Goal: Task Accomplishment & Management: Manage account settings

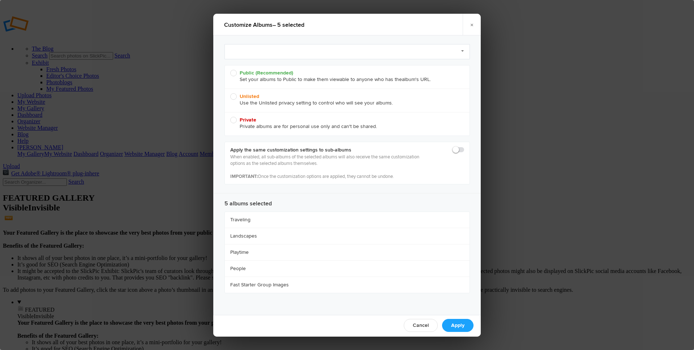
radio input "true"
click at [249, 50] on link "Select Preset to Apply (optional)" at bounding box center [346, 51] width 245 height 15
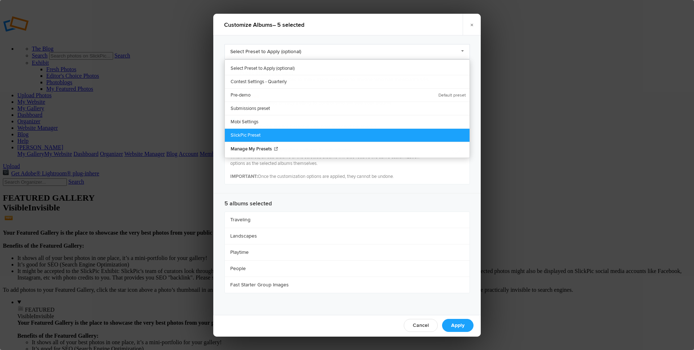
click at [253, 132] on link "SlickPic Preset" at bounding box center [347, 134] width 245 height 13
radio input "true"
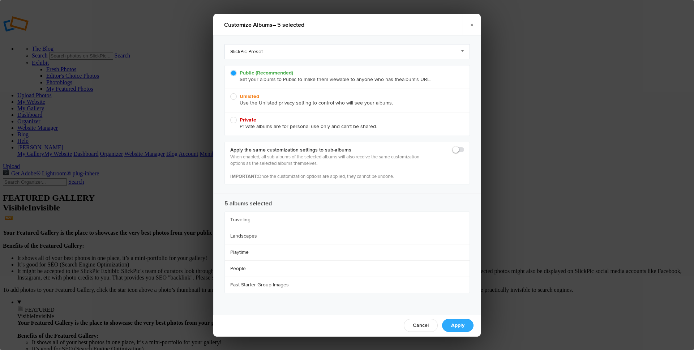
click at [460, 325] on link "Apply" at bounding box center [457, 325] width 31 height 13
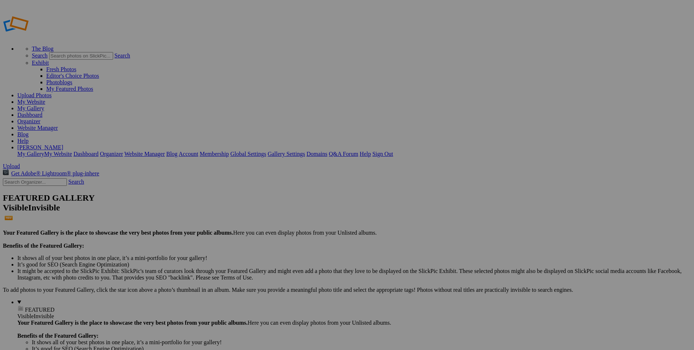
click at [288, 207] on span "Close" at bounding box center [281, 209] width 13 height 6
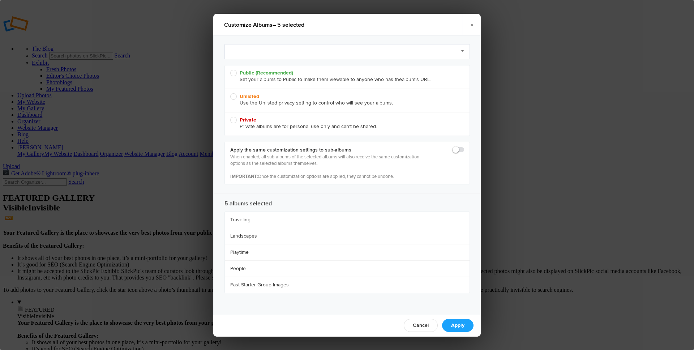
radio input "true"
click at [464, 146] on span at bounding box center [464, 146] width 0 height 0
click at [464, 146] on input "checkbox" at bounding box center [464, 146] width 0 height 0
checkbox input "true"
click at [274, 50] on link "Select Preset to Apply (optional)" at bounding box center [346, 51] width 245 height 15
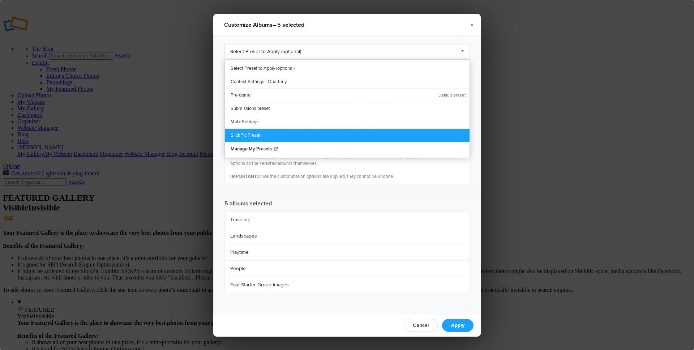
click at [262, 132] on link "SlickPic Preset" at bounding box center [347, 134] width 245 height 13
radio input "true"
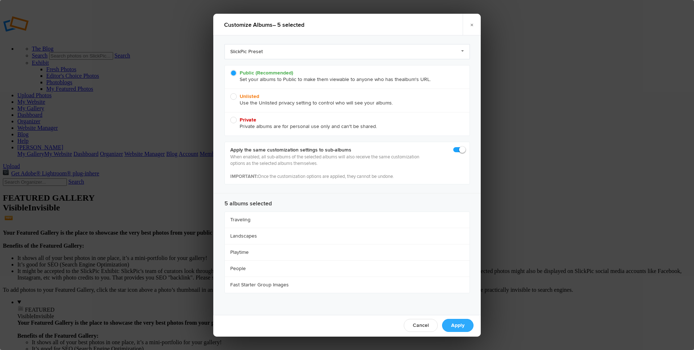
click at [463, 327] on link "Apply" at bounding box center [457, 325] width 31 height 13
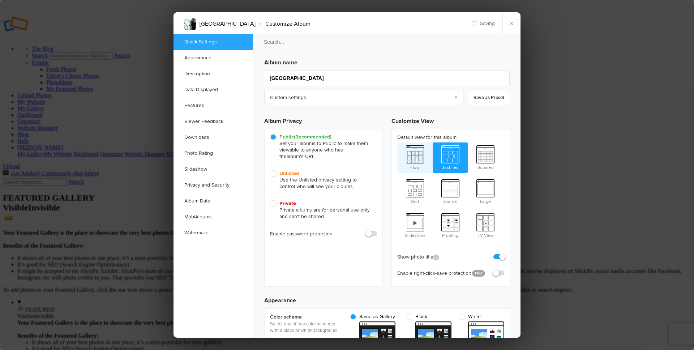
click at [415, 151] on span "Flow" at bounding box center [414, 156] width 35 height 29
click at [397, 142] on input "Flow" at bounding box center [397, 142] width 0 height 0
radio input "true"
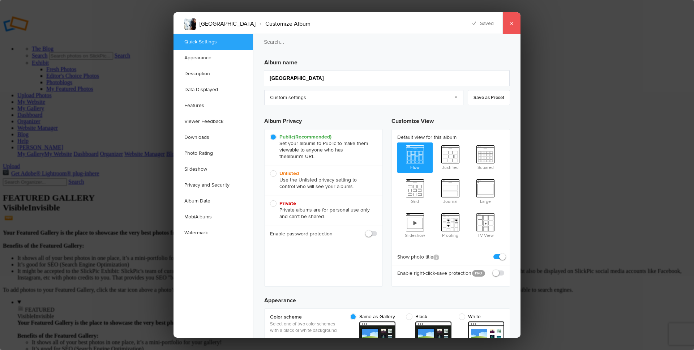
click at [512, 21] on link "×" at bounding box center [511, 23] width 18 height 22
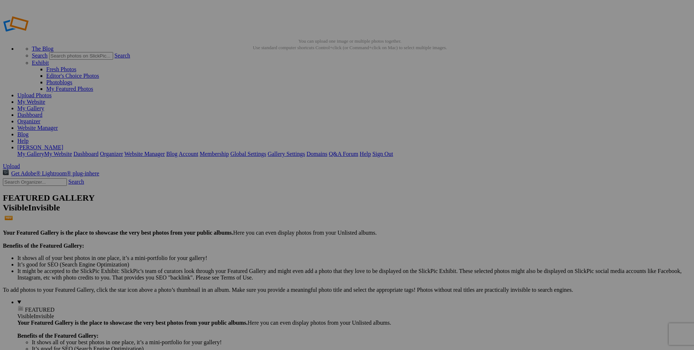
drag, startPoint x: 402, startPoint y: 297, endPoint x: 316, endPoint y: 90, distance: 224.0
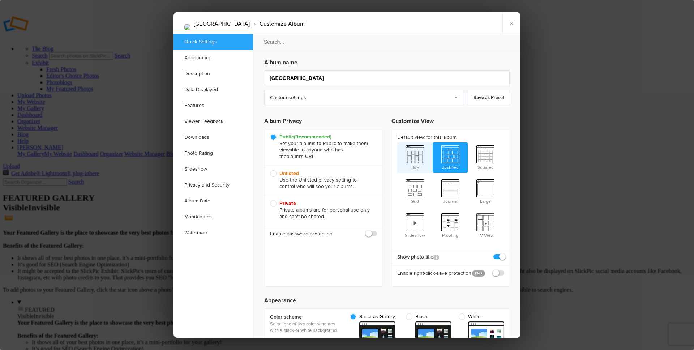
click at [415, 156] on span "Flow" at bounding box center [414, 156] width 35 height 29
click at [397, 142] on input "Flow" at bounding box center [397, 142] width 0 height 0
radio input "true"
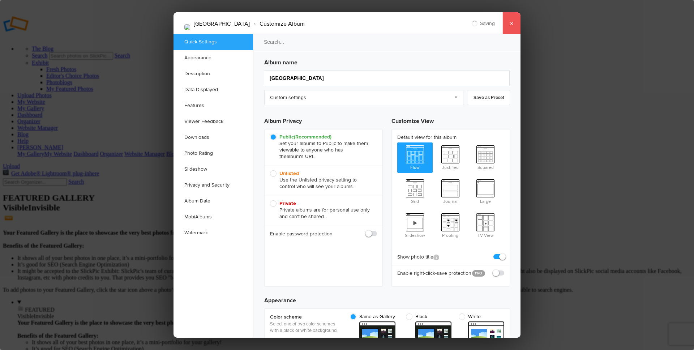
click at [513, 23] on link "×" at bounding box center [511, 23] width 18 height 22
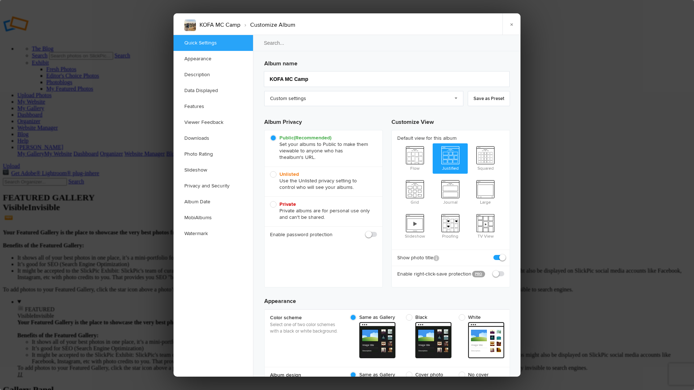
click at [273, 175] on span "Unlisted Use the Unlisted privacy setting to control who will see your albums." at bounding box center [321, 181] width 103 height 20
click at [270, 171] on input "Unlisted Use the Unlisted privacy setting to control who will see your albums." at bounding box center [270, 171] width 0 height 0
radio input "true"
drag, startPoint x: 512, startPoint y: 25, endPoint x: 509, endPoint y: 30, distance: 5.7
click at [512, 25] on link "×" at bounding box center [511, 24] width 18 height 22
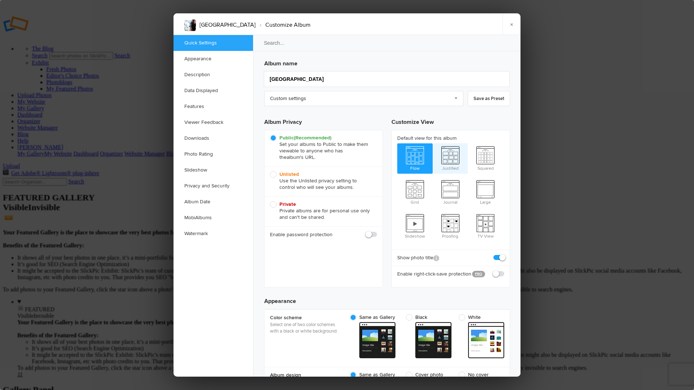
click at [450, 154] on span "Justified" at bounding box center [450, 158] width 35 height 29
click at [433, 144] on input "Justified" at bounding box center [432, 143] width 0 height 0
radio input "true"
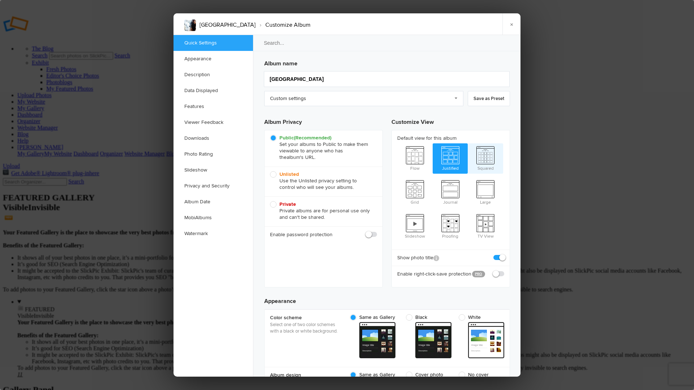
click at [484, 157] on span "Squared" at bounding box center [485, 158] width 35 height 29
click at [468, 144] on input "Squared" at bounding box center [467, 143] width 0 height 0
radio input "true"
click at [504, 254] on span at bounding box center [504, 254] width 0 height 0
click at [504, 254] on input "checkbox" at bounding box center [504, 254] width 0 height 0
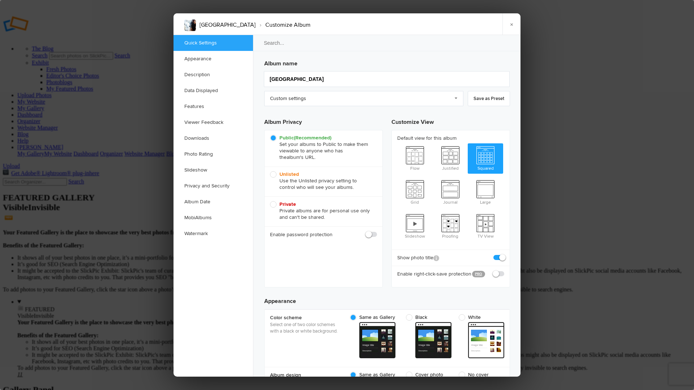
checkbox input "false"
click at [504, 271] on span at bounding box center [504, 271] width 0 height 0
click at [504, 270] on input "checkbox" at bounding box center [504, 270] width 0 height 0
checkbox input "true"
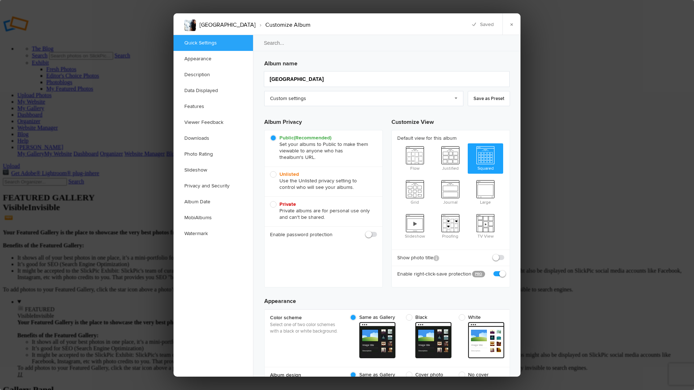
checkbox input "true"
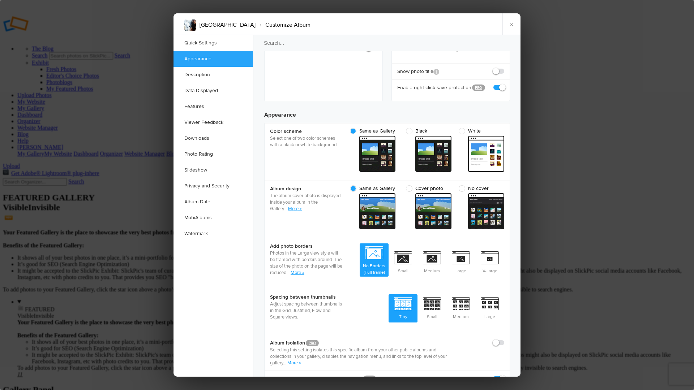
scroll to position [190, 0]
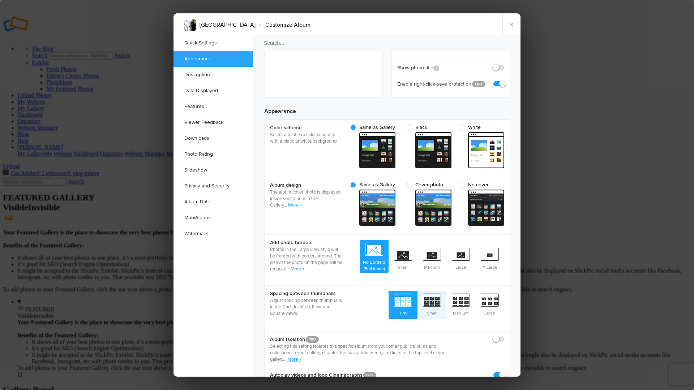
click at [431, 291] on span "Small" at bounding box center [432, 304] width 29 height 27
click at [446, 291] on input "Small" at bounding box center [446, 291] width 0 height 0
radio input "true"
click at [454, 291] on span "Medium" at bounding box center [460, 304] width 29 height 27
click at [475, 291] on input "Medium" at bounding box center [475, 291] width 0 height 0
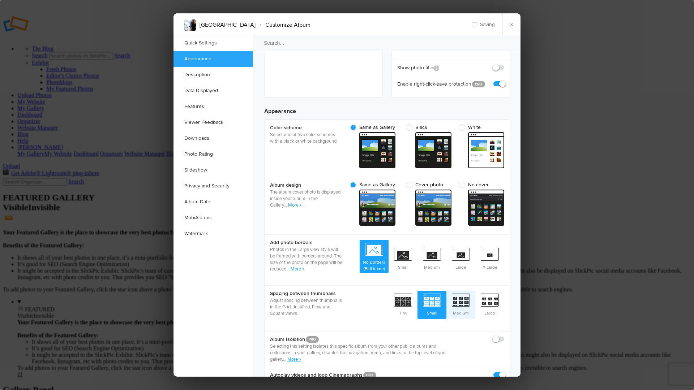
radio input "true"
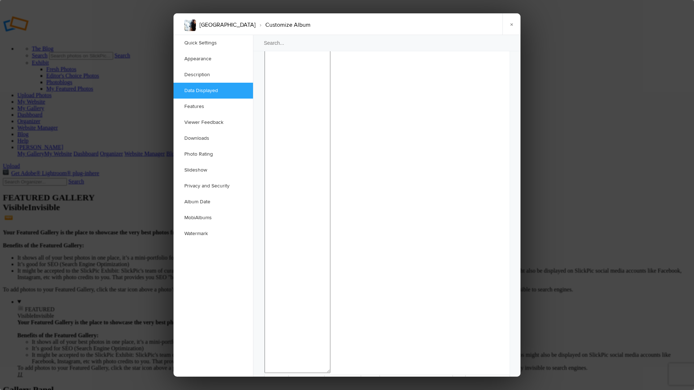
scroll to position [618, 0]
checkbox input "false"
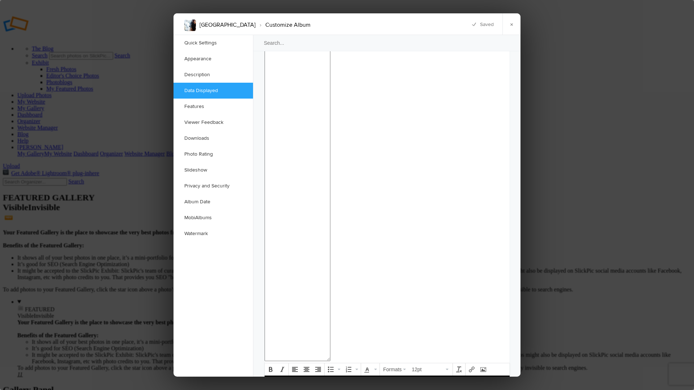
checkbox input "false"
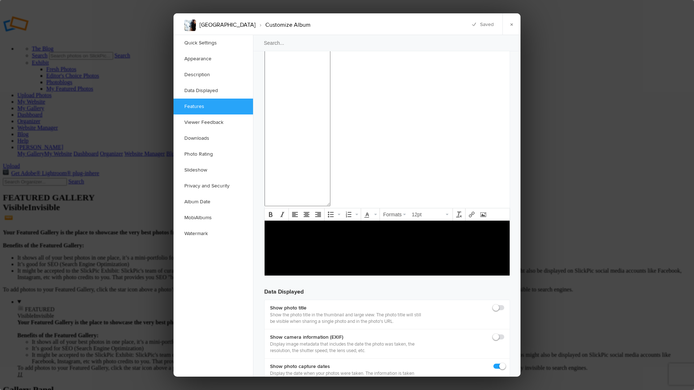
scroll to position [776, 0]
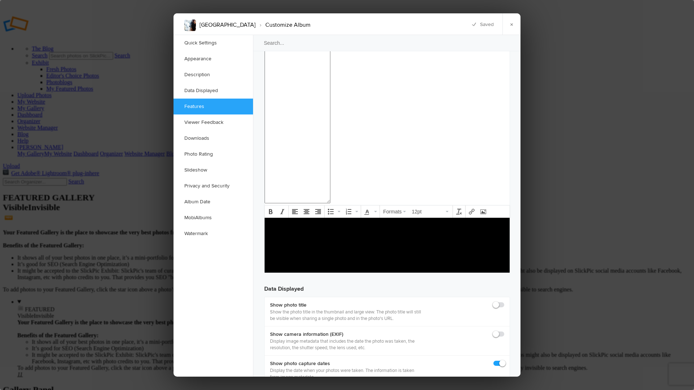
checkbox input "false"
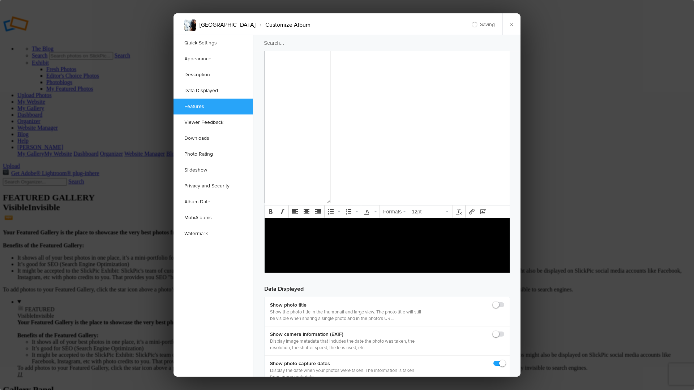
checkbox input "false"
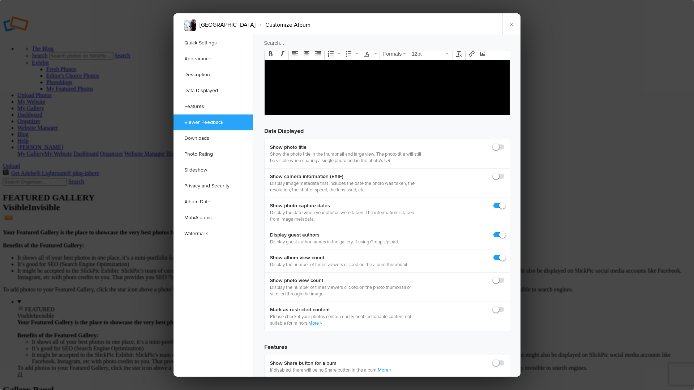
scroll to position [934, 0]
checkbox input "false"
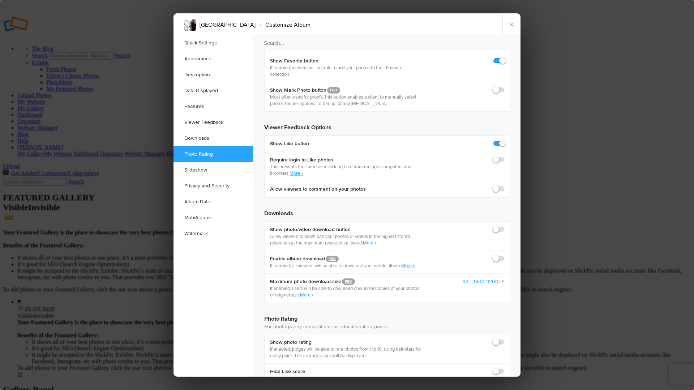
scroll to position [1289, 0]
checkbox input "true"
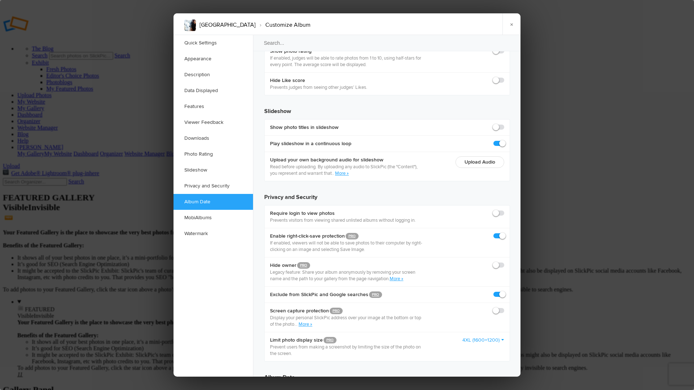
scroll to position [1612, 0]
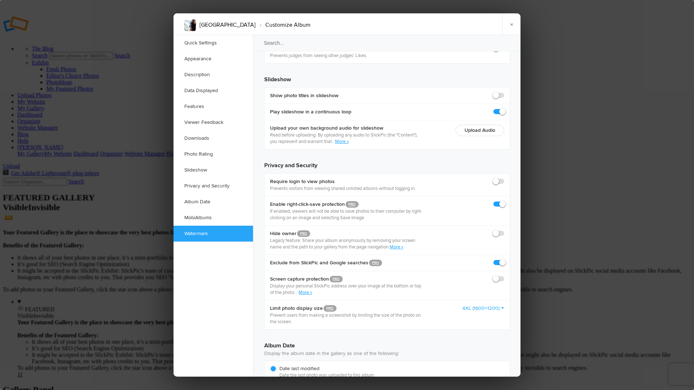
checkbox input "true"
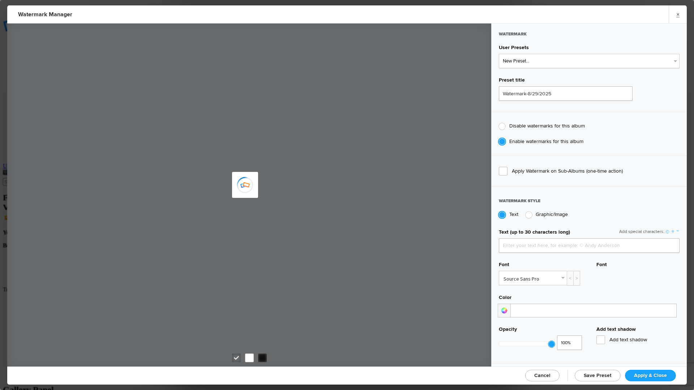
type input "faststarter"
type input "Watermark-11/29/2024"
type input "FastStart"
radio input "false"
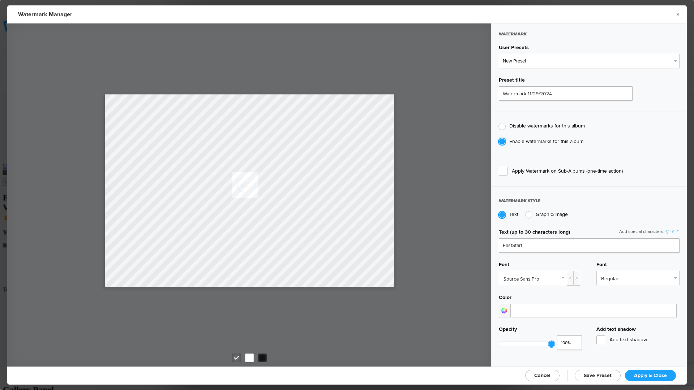
click at [529, 212] on div at bounding box center [529, 215] width 7 height 7
radio input "false"
radio input "true"
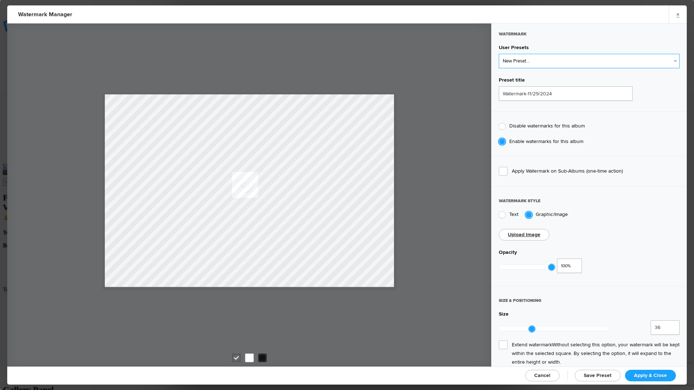
click at [530, 59] on select "New Preset... TPW logo watermark2 David's Preset Watermark - black border with …" at bounding box center [589, 61] width 181 height 14
select select "1: Object"
click at [499, 54] on select "New Preset... TPW logo watermark2 David's Preset Watermark - black border with …" at bounding box center [589, 61] width 181 height 14
type input "TPW logo watermark2"
type input "12"
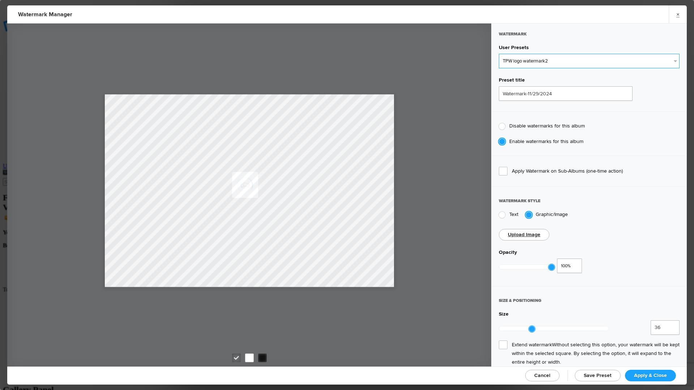
type input "7"
type input "10"
radio input "false"
radio input "true"
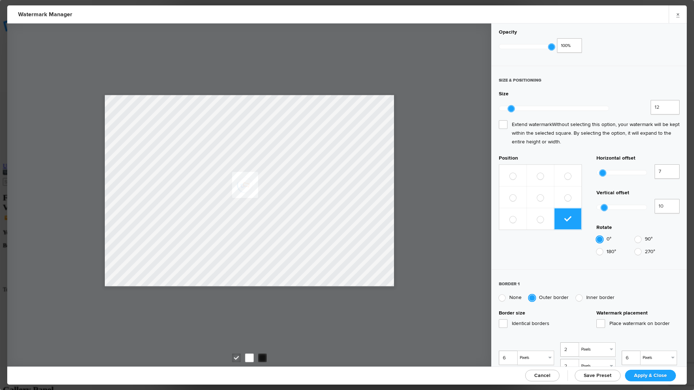
scroll to position [222, 0]
click at [516, 207] on label at bounding box center [512, 218] width 27 height 22
click at [510, 215] on input "radio" at bounding box center [509, 215] width 0 height 0
radio input "true"
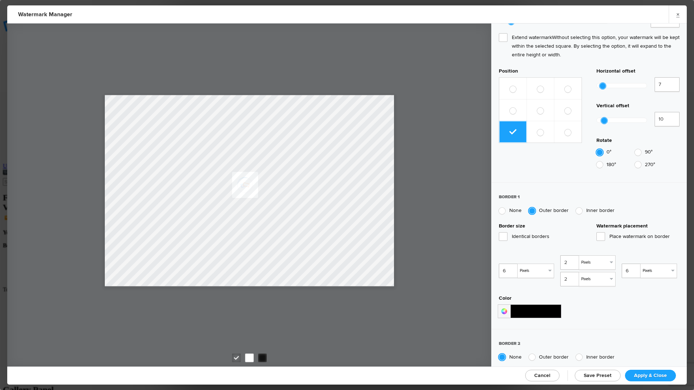
scroll to position [306, 0]
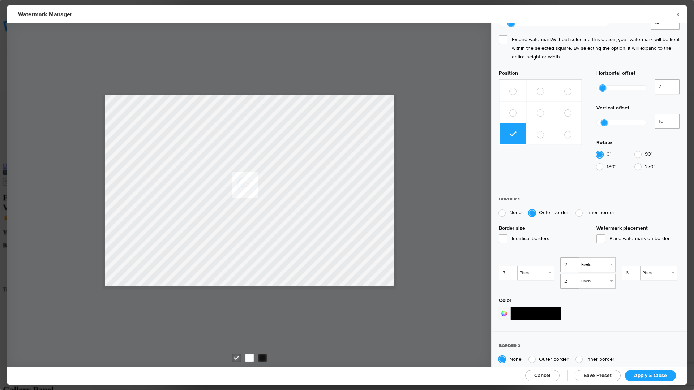
click at [511, 266] on input "7" at bounding box center [509, 273] width 20 height 14
click at [511, 266] on input "8" at bounding box center [509, 273] width 20 height 14
click at [511, 266] on input "9" at bounding box center [509, 273] width 20 height 14
click at [511, 266] on input "10" at bounding box center [509, 273] width 20 height 14
click at [511, 266] on input "11" at bounding box center [509, 273] width 20 height 14
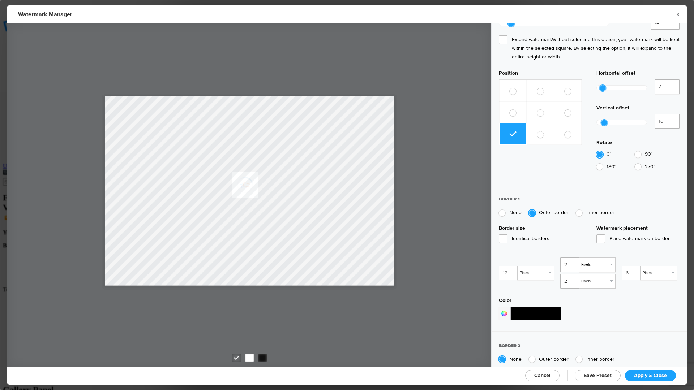
click at [511, 266] on input "12" at bounding box center [509, 273] width 20 height 14
click at [511, 266] on input "13" at bounding box center [509, 273] width 20 height 14
click at [511, 266] on input "14" at bounding box center [509, 273] width 20 height 14
click at [511, 266] on input "15" at bounding box center [509, 273] width 20 height 14
click at [511, 266] on input "16" at bounding box center [509, 273] width 20 height 14
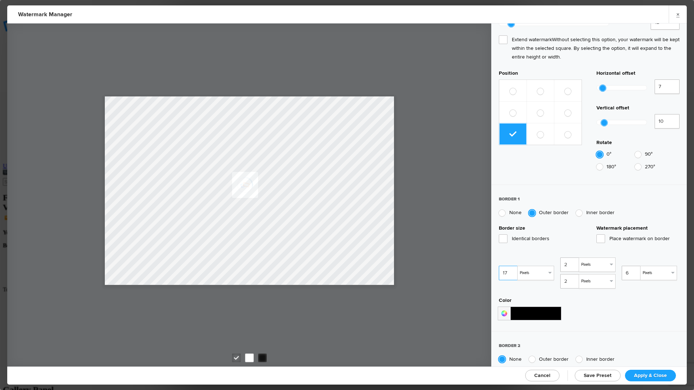
type input "17"
click at [511, 266] on input "17" at bounding box center [509, 273] width 20 height 14
click at [631, 266] on input "7" at bounding box center [632, 273] width 20 height 14
click at [631, 266] on input "8" at bounding box center [632, 273] width 20 height 14
type input "9"
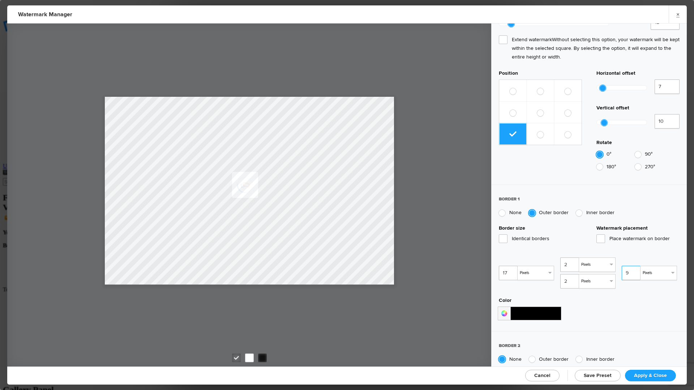
click at [631, 266] on input "9" at bounding box center [632, 273] width 20 height 14
click at [552, 307] on input at bounding box center [535, 314] width 51 height 14
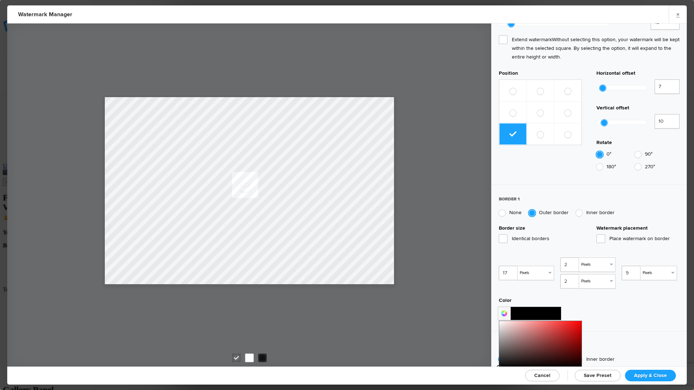
type input "#fff"
drag, startPoint x: 502, startPoint y: 293, endPoint x: 488, endPoint y: 268, distance: 28.7
click at [488, 268] on div "Watermark User Presets New Preset... TPW logo watermark2 David's Preset Waterma…" at bounding box center [347, 194] width 680 height 343
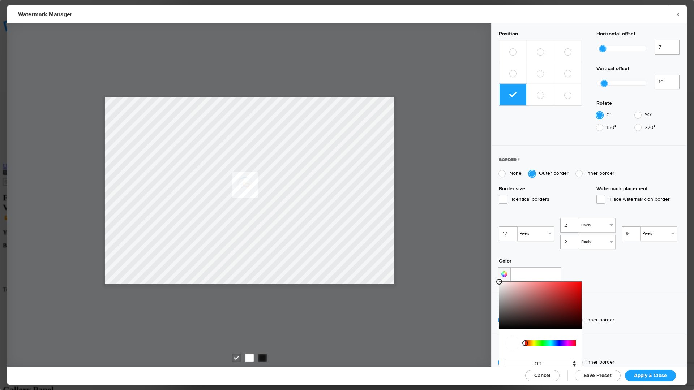
click at [640, 258] on div "Color 0 100 100 H S L 255 255 255 R G B #fff Hex" at bounding box center [589, 269] width 181 height 23
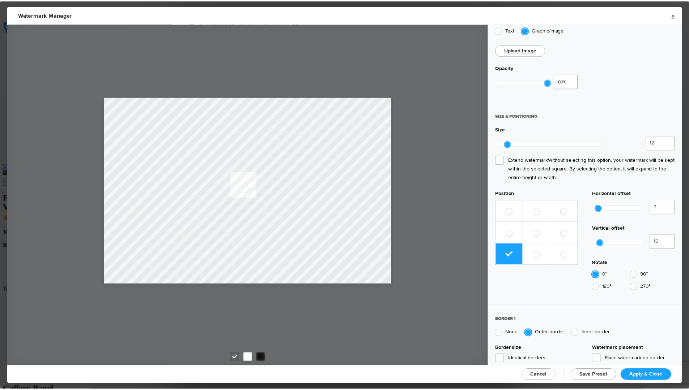
scroll to position [0, 0]
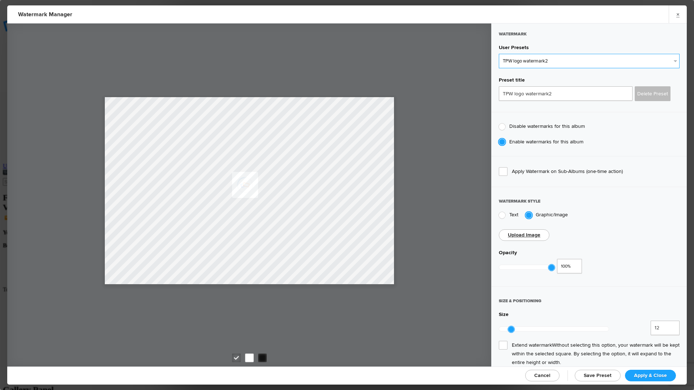
click at [541, 58] on select "New Preset... TPW logo watermark2 David's Preset Watermark - black border with …" at bounding box center [589, 61] width 181 height 14
select select "11: Object"
click at [499, 54] on select "New Preset... TPW logo watermark2 David's Preset Watermark - black border with …" at bounding box center [589, 61] width 181 height 14
type input "The Photoways"
type input "22"
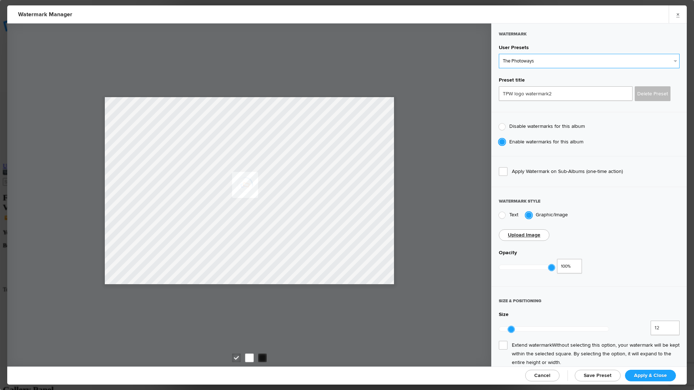
radio input "true"
type input "5"
radio input "true"
radio input "false"
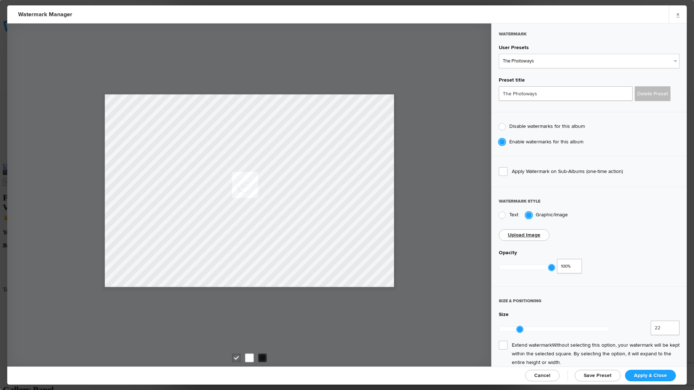
click at [547, 374] on span "Cancel" at bounding box center [542, 376] width 16 height 6
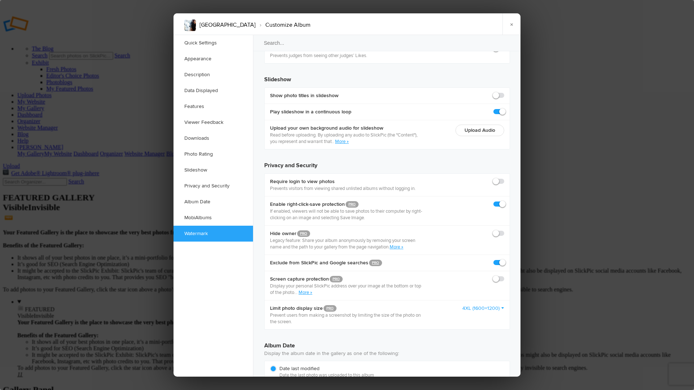
checkbox input "false"
click at [511, 22] on link "×" at bounding box center [511, 24] width 18 height 22
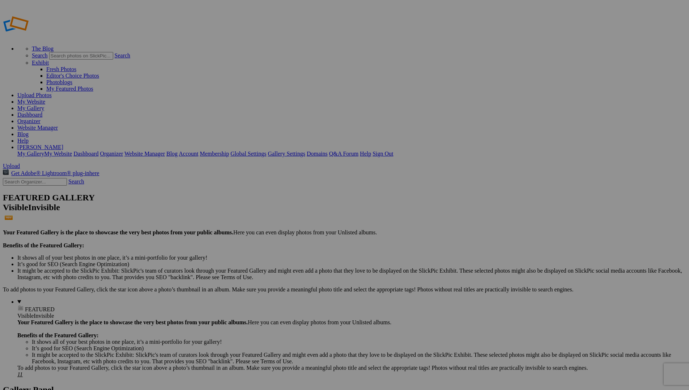
type input "[GEOGRAPHIC_DATA]"
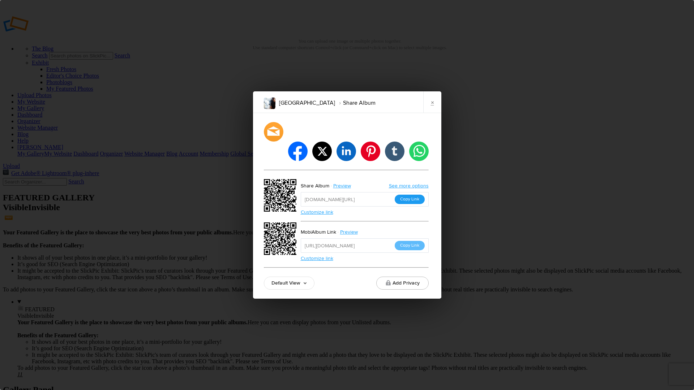
click at [410, 195] on button "Copy Link" at bounding box center [410, 199] width 30 height 9
click at [421, 277] on button "Add Privacy" at bounding box center [402, 283] width 52 height 13
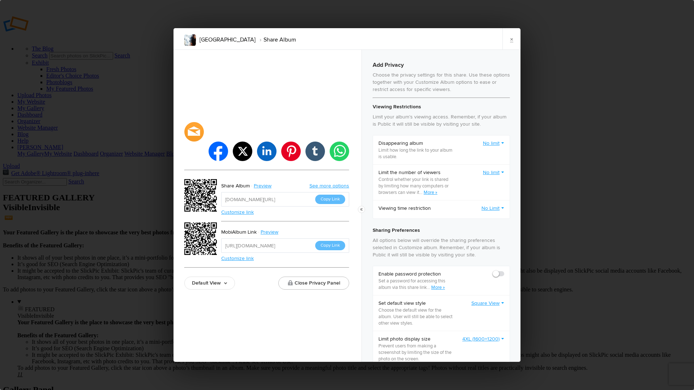
click at [488, 141] on link "No limit" at bounding box center [493, 143] width 21 height 7
click at [395, 179] on p "Control whether your link is shared by limiting how many computers or browsers …" at bounding box center [416, 186] width 76 height 20
click at [489, 173] on link "No limit" at bounding box center [493, 172] width 21 height 7
click at [442, 198] on link "1 user" at bounding box center [471, 200] width 65 height 12
click at [487, 207] on link "No Limit" at bounding box center [492, 208] width 23 height 7
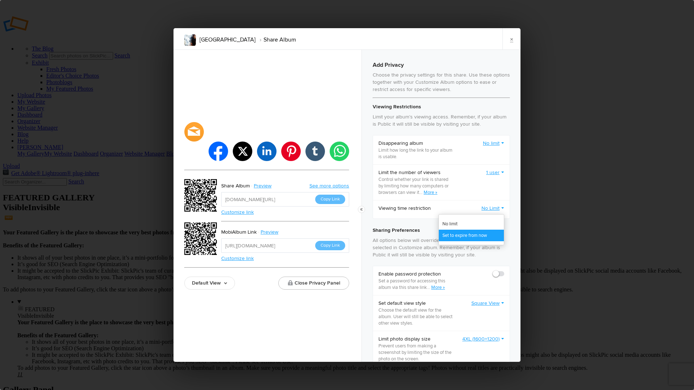
click at [459, 234] on link "Set to expire from now" at bounding box center [471, 236] width 65 height 12
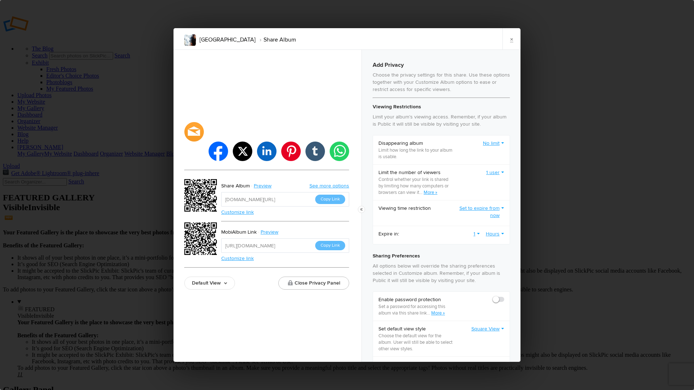
click at [486, 234] on link "Hours" at bounding box center [495, 234] width 18 height 7
click at [468, 271] on link "Days" at bounding box center [471, 273] width 65 height 12
click at [476, 231] on link "1" at bounding box center [479, 234] width 7 height 7
click at [427, 271] on link "3" at bounding box center [449, 273] width 65 height 12
click at [484, 209] on link "Set to expire from now" at bounding box center [480, 212] width 47 height 14
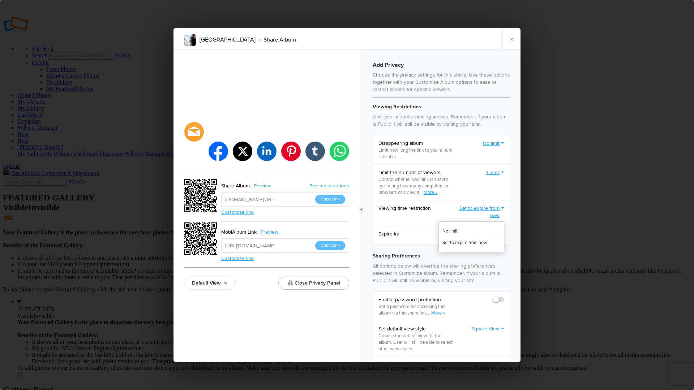
click at [471, 261] on h4 "Sharing Preferences" at bounding box center [441, 256] width 137 height 9
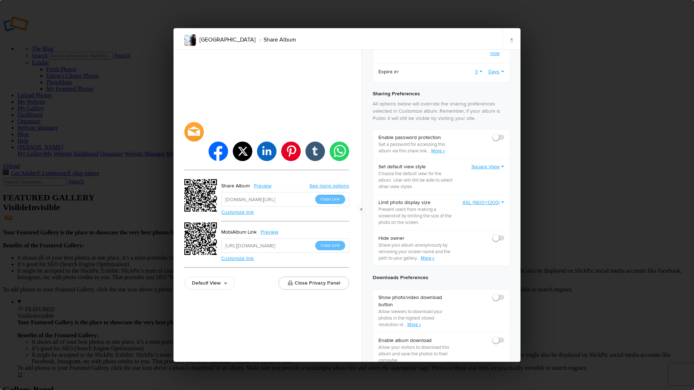
scroll to position [164, 0]
click at [504, 133] on span at bounding box center [504, 133] width 0 height 0
click at [504, 133] on input "checkbox" at bounding box center [504, 132] width 0 height 0
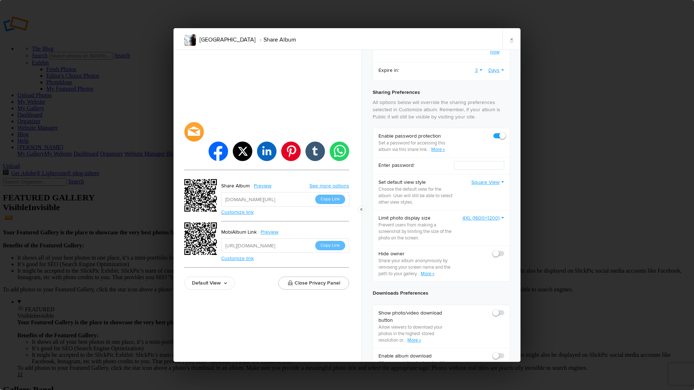
checkbox input "true"
click at [492, 185] on link "Square View" at bounding box center [487, 182] width 33 height 7
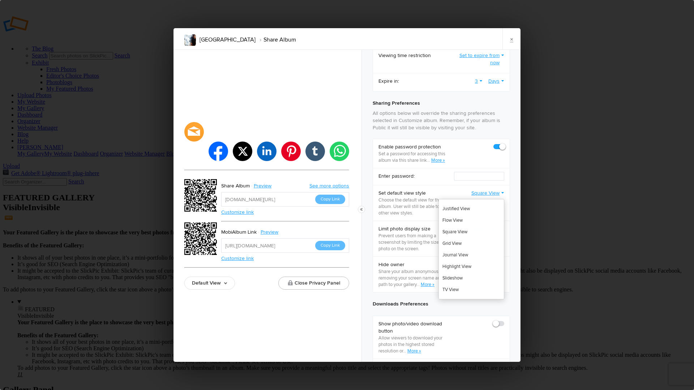
scroll to position [155, 0]
click at [446, 280] on link "Slideshow" at bounding box center [471, 277] width 65 height 12
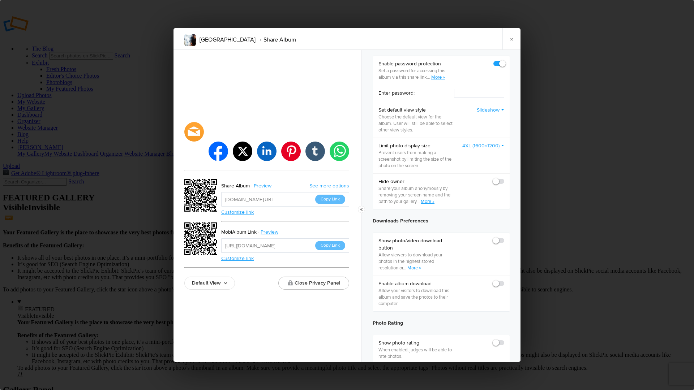
scroll to position [236, 0]
click at [504, 281] on span at bounding box center [504, 281] width 0 height 0
click at [504, 281] on input "checkbox" at bounding box center [504, 281] width 0 height 0
checkbox input "true"
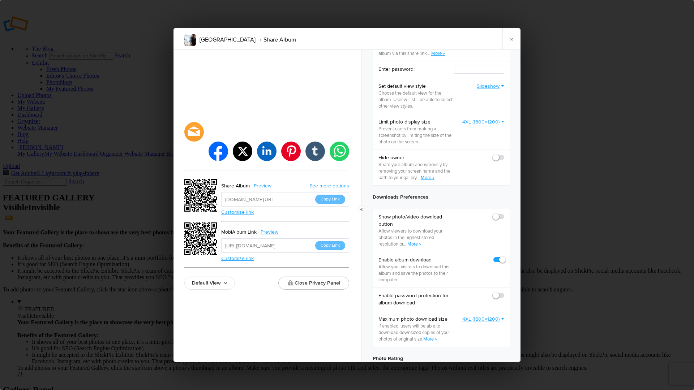
scroll to position [295, 0]
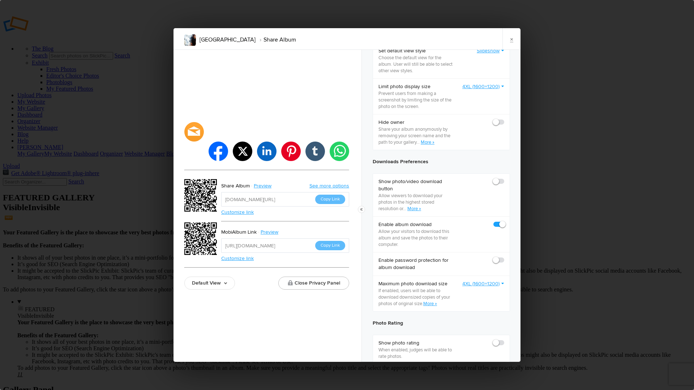
click at [481, 286] on link "4XL (1600×1200)" at bounding box center [483, 284] width 42 height 7
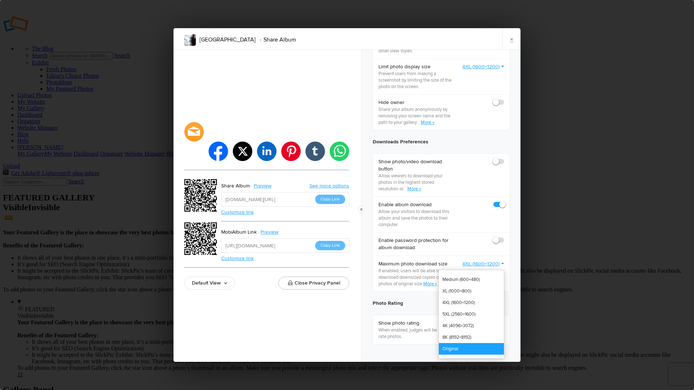
click at [464, 351] on link "Original" at bounding box center [471, 349] width 65 height 12
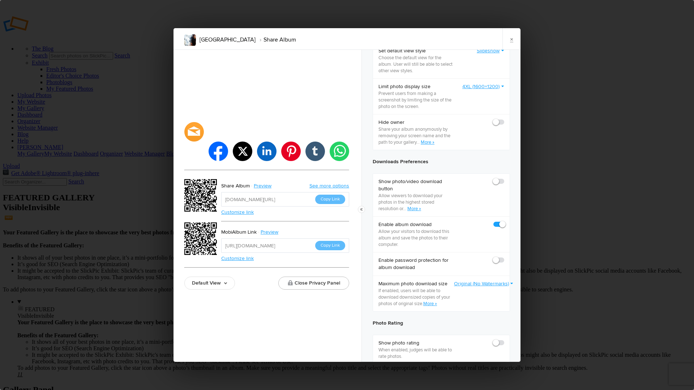
click at [504, 257] on span at bounding box center [504, 257] width 0 height 0
click at [504, 257] on input "checkbox" at bounding box center [504, 257] width 0 height 0
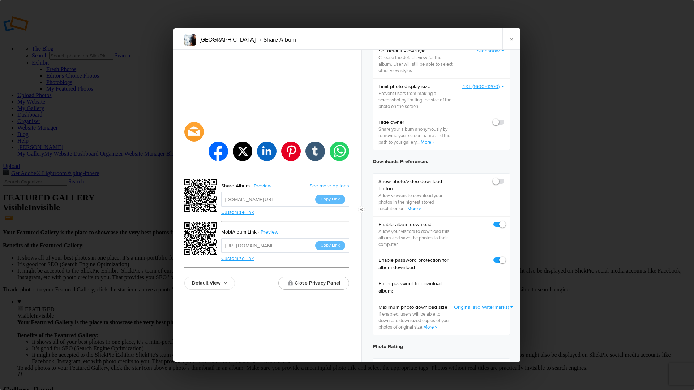
checkbox input "true"
click at [510, 39] on link "×" at bounding box center [511, 39] width 18 height 22
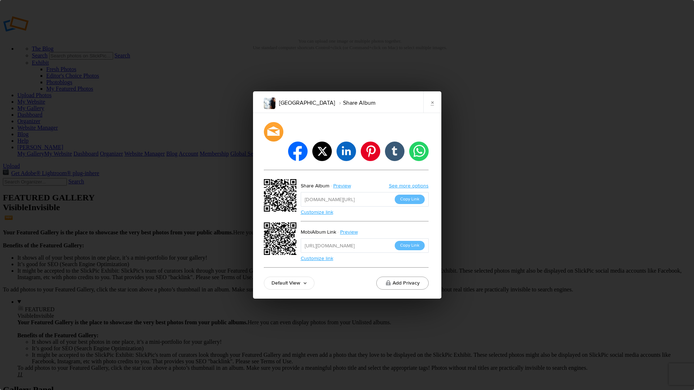
click at [398, 277] on button "Add Privacy" at bounding box center [402, 283] width 52 height 13
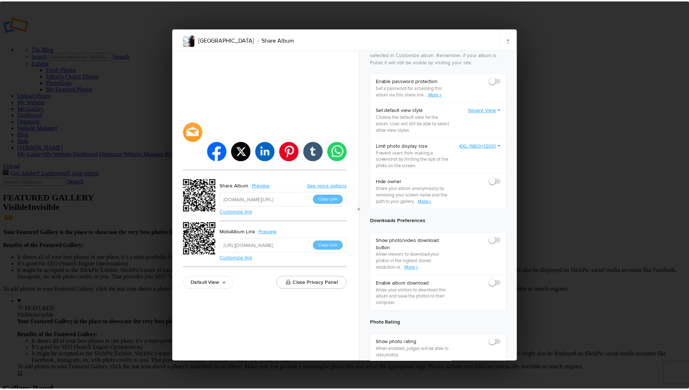
scroll to position [0, 0]
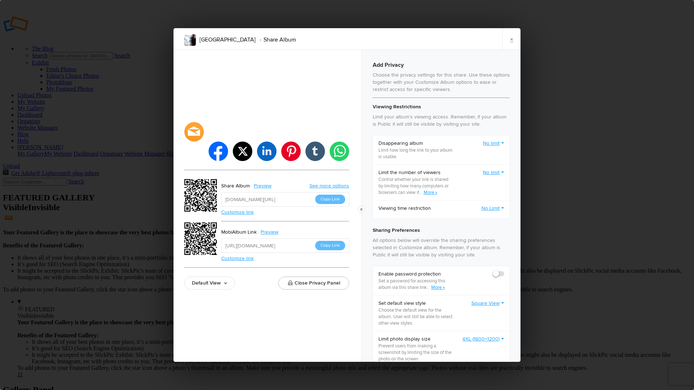
click at [301, 296] on div "facebook twitter linkedin pinterest tumblr whatsapp Share Album Preview See mor…" at bounding box center [268, 206] width 188 height 312
click at [312, 277] on button "Close Privacy Panel" at bounding box center [313, 283] width 71 height 13
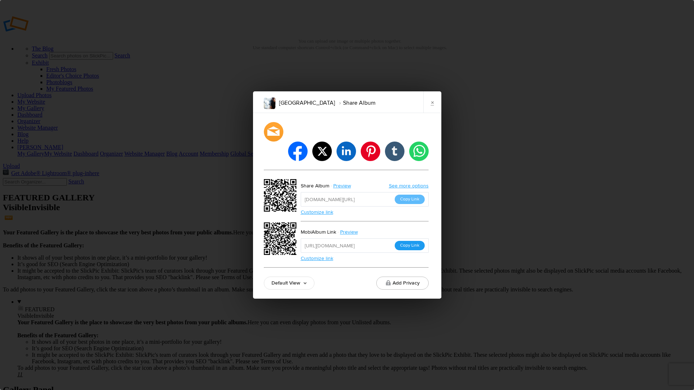
click at [414, 241] on button "Copy Link" at bounding box center [410, 245] width 30 height 9
click at [433, 111] on link "×" at bounding box center [432, 102] width 18 height 22
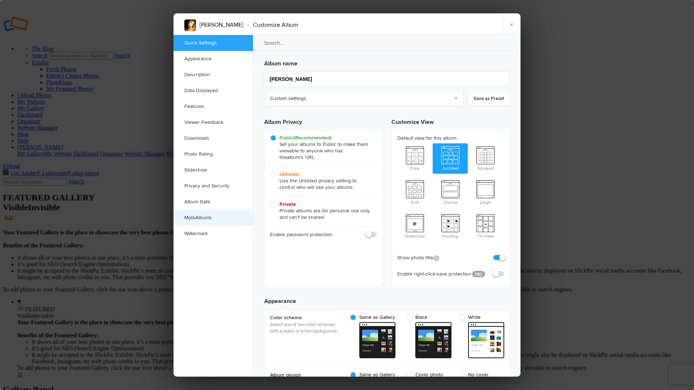
click at [208, 217] on link "MobiAlbums" at bounding box center [214, 218] width 80 height 16
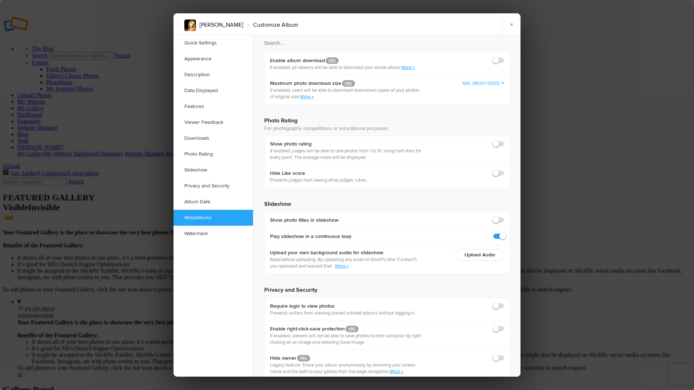
scroll to position [1510, 0]
checkbox input "true"
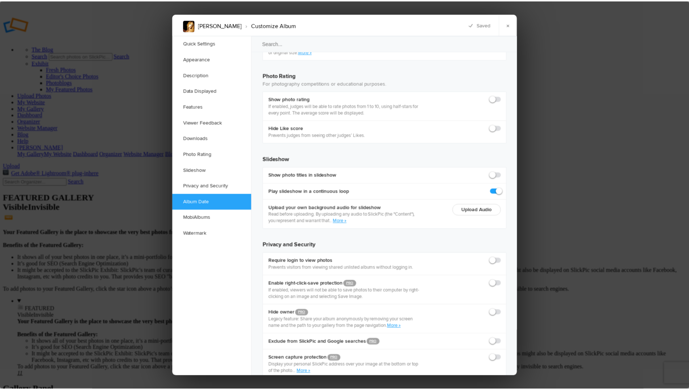
scroll to position [1554, 0]
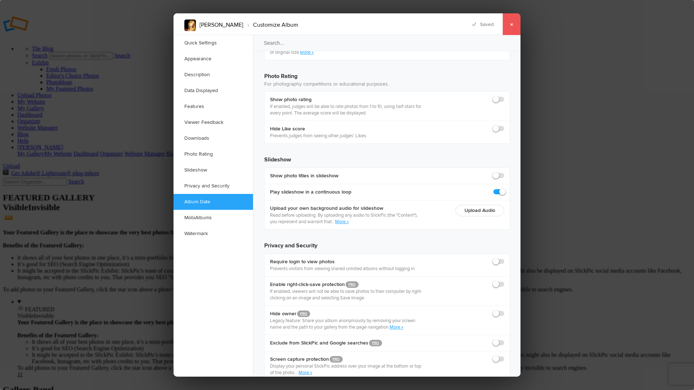
click at [512, 24] on link "×" at bounding box center [511, 24] width 18 height 22
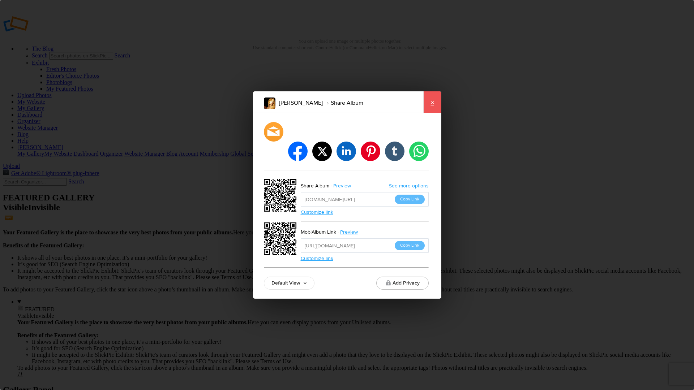
click at [433, 113] on link "×" at bounding box center [432, 102] width 18 height 22
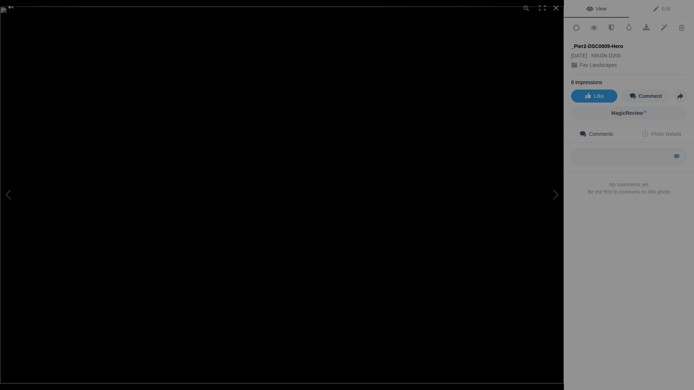
drag, startPoint x: 626, startPoint y: 45, endPoint x: 569, endPoint y: 44, distance: 57.5
click at [569, 44] on div "Add to Quick Collection Remove from Quick Collection Hide from Public View Unhi…" at bounding box center [629, 119] width 130 height 202
click at [629, 238] on div "View Edit Add to Quick Collection Remove from Quick Collection Hide from Public…" at bounding box center [629, 195] width 130 height 390
click at [668, 8] on link "Edit" at bounding box center [661, 8] width 65 height 17
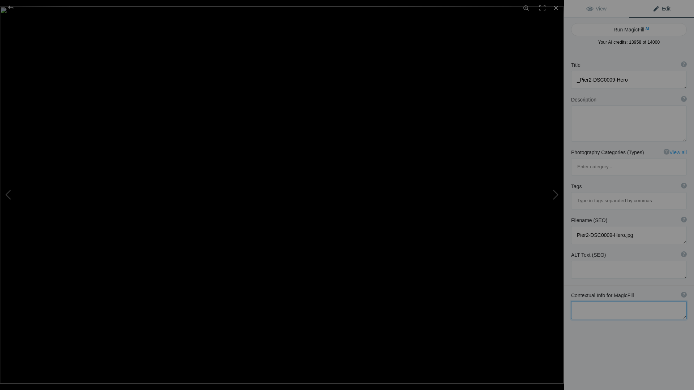
click at [605, 301] on textarea at bounding box center [629, 310] width 116 height 18
type textarea "Crystal Pier [GEOGRAPHIC_DATA]"
click at [590, 319] on div "Title ? Photo title is one of the highest used Search Engine ranking criteria a…" at bounding box center [629, 249] width 130 height 390
click at [625, 27] on button "Run MagicFill AI" at bounding box center [629, 29] width 116 height 13
type textarea "Crystal Pier Underneath: A Black and White Perspective"
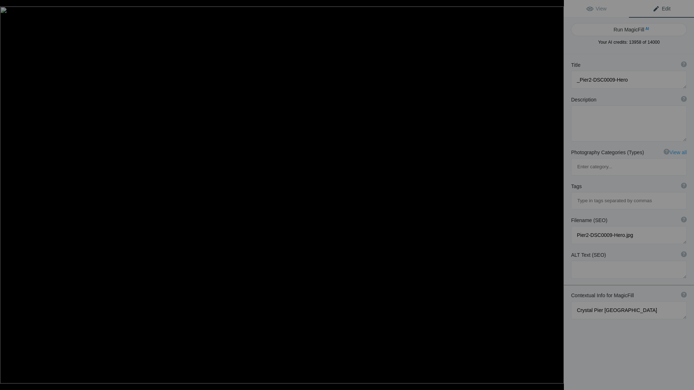
type textarea "Experience the timeless beauty of [GEOGRAPHIC_DATA] in [GEOGRAPHIC_DATA] throug…"
type textarea "crystal-pier-san-diego-black-and-white.jpg"
type textarea "Black and white photograph of the wooden pillars supporting Crystal Pier in [GE…"
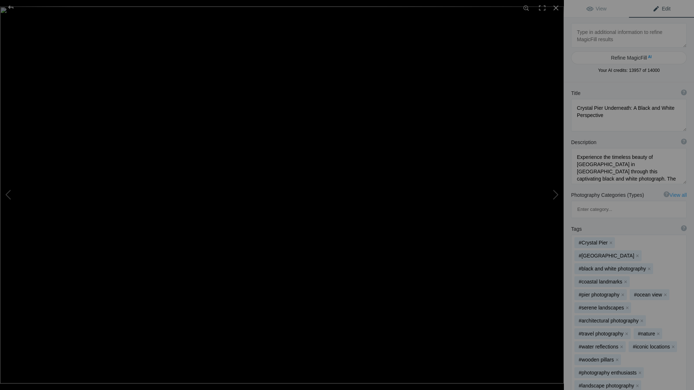
drag, startPoint x: 678, startPoint y: 114, endPoint x: 677, endPoint y: 128, distance: 14.5
click at [677, 128] on textarea at bounding box center [629, 115] width 116 height 33
click at [577, 109] on textarea at bounding box center [629, 115] width 116 height 33
click at [584, 109] on textarea at bounding box center [629, 115] width 116 height 32
drag, startPoint x: 603, startPoint y: 116, endPoint x: 569, endPoint y: 112, distance: 33.4
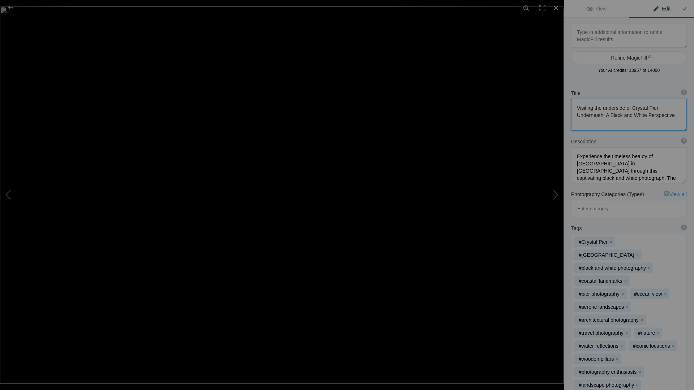
click at [569, 112] on div "Title ? Photo title is one of the highest used Search Engine ranking criteria a…" at bounding box center [629, 110] width 130 height 48
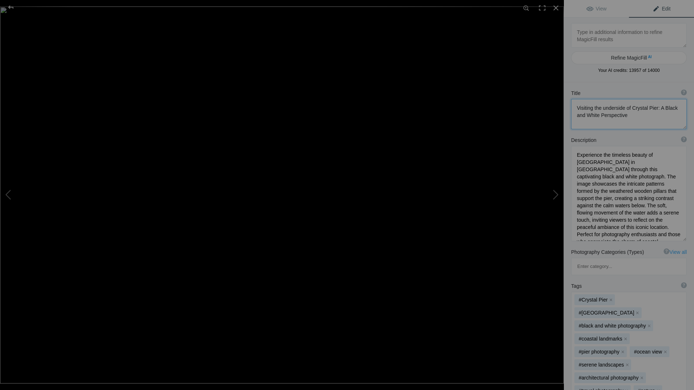
drag, startPoint x: 680, startPoint y: 179, endPoint x: 678, endPoint y: 209, distance: 29.3
click at [675, 237] on textarea at bounding box center [629, 193] width 116 height 95
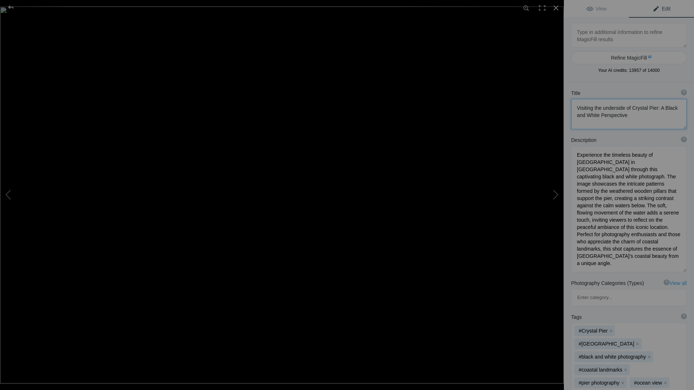
drag, startPoint x: 679, startPoint y: 238, endPoint x: 678, endPoint y: 269, distance: 31.5
click at [678, 269] on textarea at bounding box center [629, 209] width 116 height 127
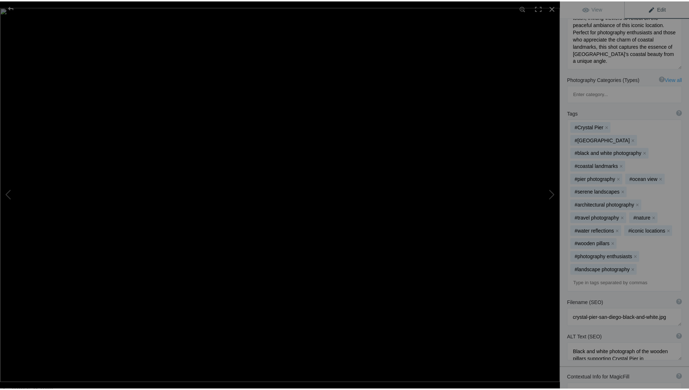
scroll to position [204, 0]
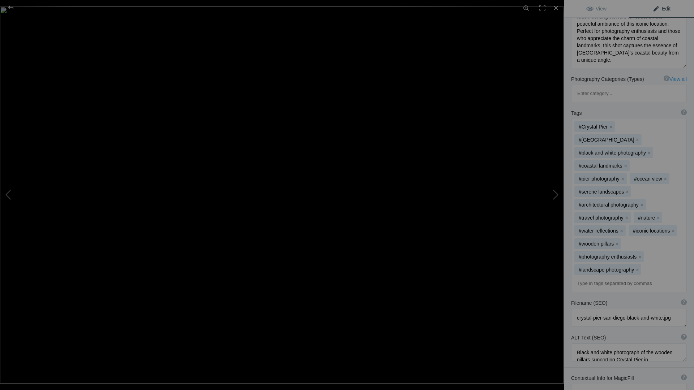
type textarea "Visiting the underside of Crystal Pier: A Black and White Perspective"
click at [579, 309] on textarea at bounding box center [629, 318] width 116 height 18
drag, startPoint x: 679, startPoint y: 312, endPoint x: 681, endPoint y: 338, distance: 25.7
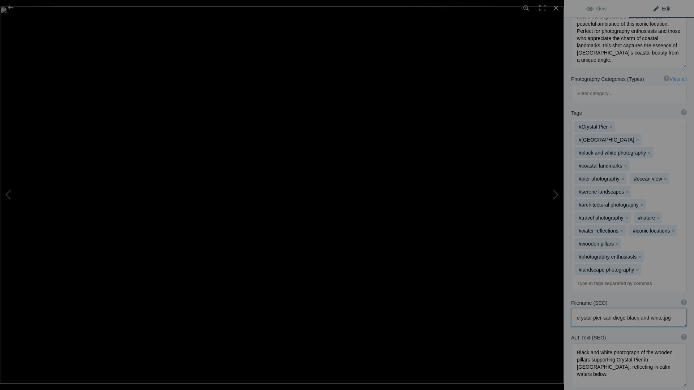
click at [681, 344] on textarea at bounding box center [629, 366] width 116 height 44
click at [555, 8] on div at bounding box center [556, 8] width 16 height 16
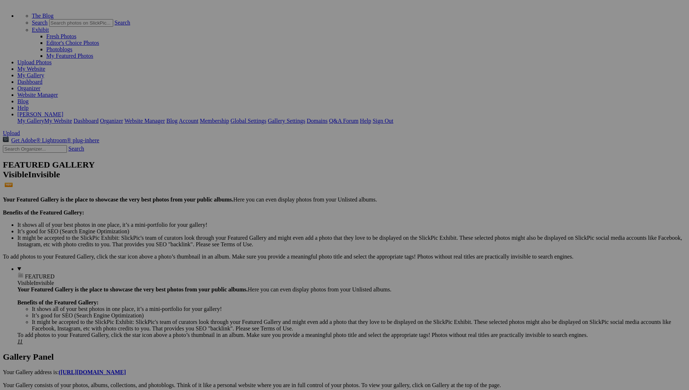
scroll to position [37, 0]
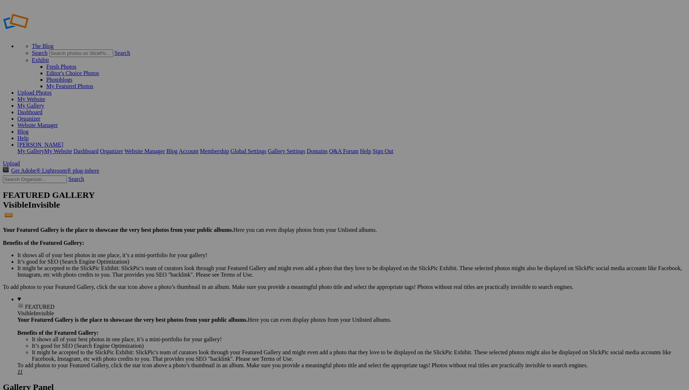
scroll to position [0, 0]
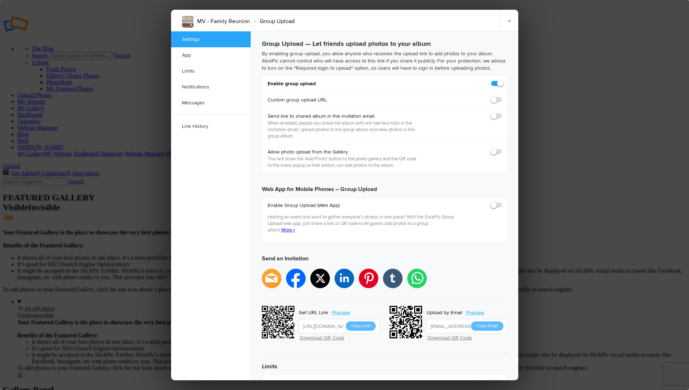
type input "2025-07-31 12:00 AM"
checkbox input "false"
checkbox input "true"
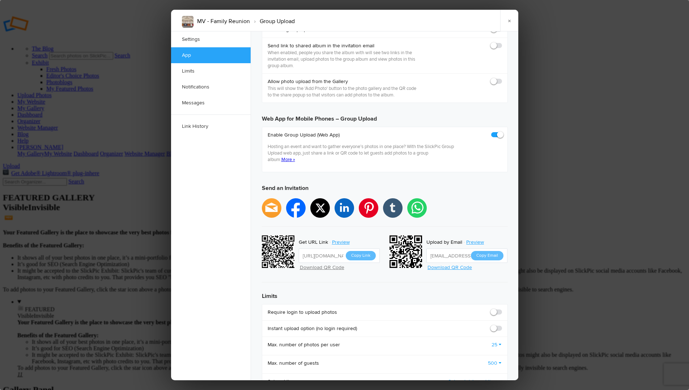
scroll to position [71, 0]
click at [510, 20] on link "×" at bounding box center [509, 21] width 18 height 22
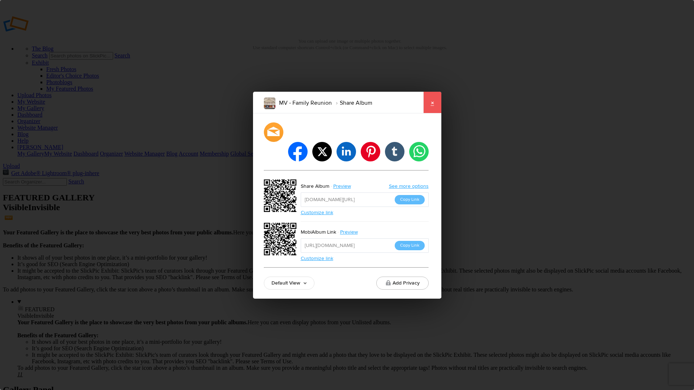
click at [431, 111] on link "×" at bounding box center [432, 103] width 18 height 22
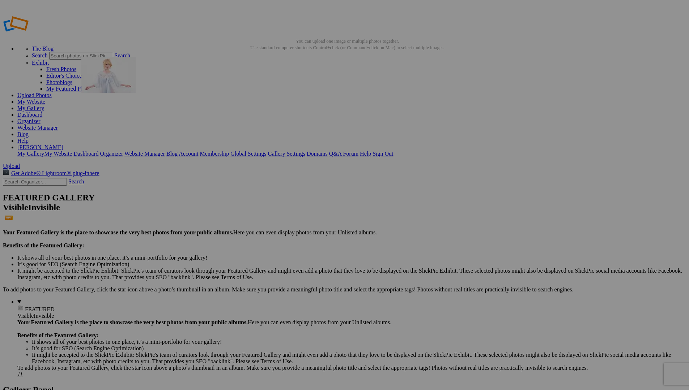
drag, startPoint x: 262, startPoint y: 114, endPoint x: 185, endPoint y: 109, distance: 77.1
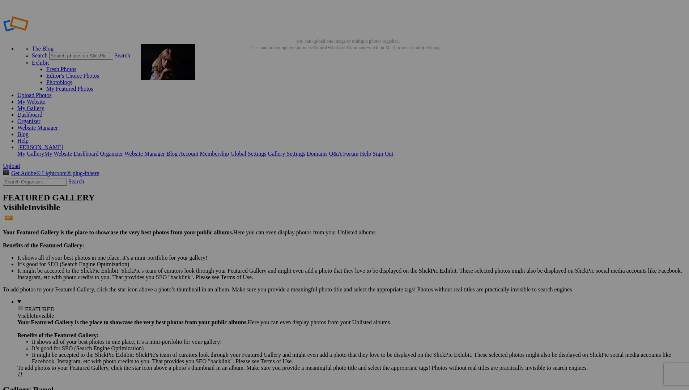
drag, startPoint x: 397, startPoint y: 109, endPoint x: 245, endPoint y: 96, distance: 152.3
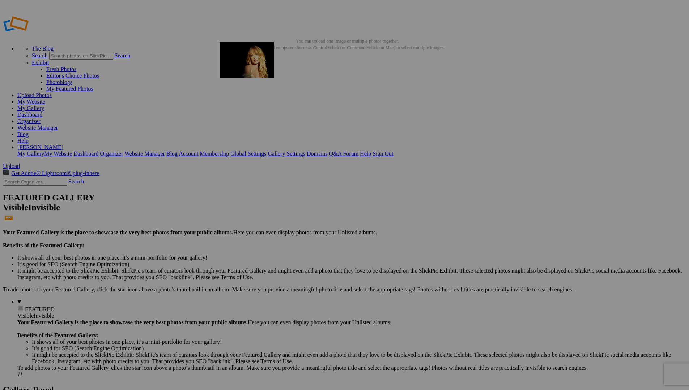
drag, startPoint x: 264, startPoint y: 198, endPoint x: 324, endPoint y: 92, distance: 122.7
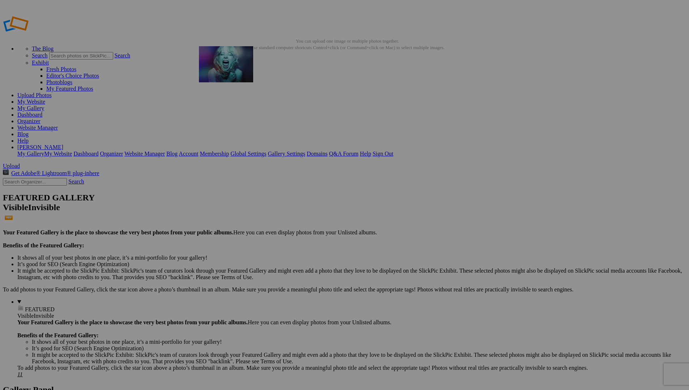
drag, startPoint x: 404, startPoint y: 111, endPoint x: 303, endPoint y: 98, distance: 101.6
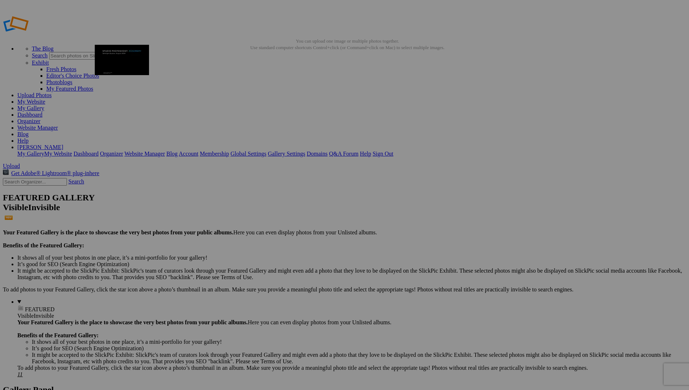
drag, startPoint x: 391, startPoint y: 198, endPoint x: 194, endPoint y: 95, distance: 221.8
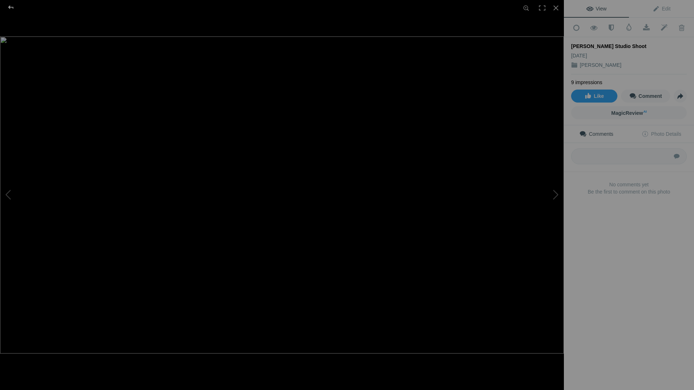
click at [12, 5] on div at bounding box center [11, 7] width 26 height 14
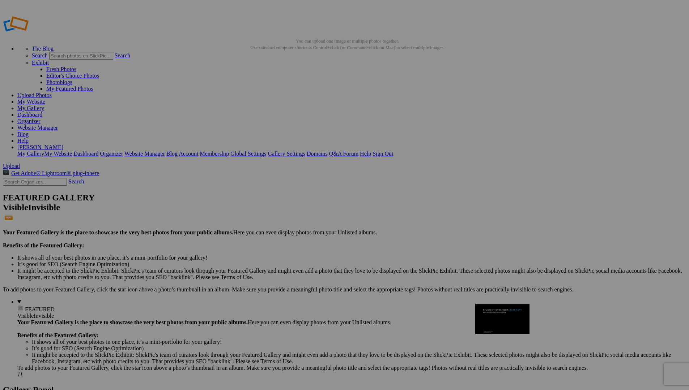
drag, startPoint x: 206, startPoint y: 104, endPoint x: 578, endPoint y: 355, distance: 449.4
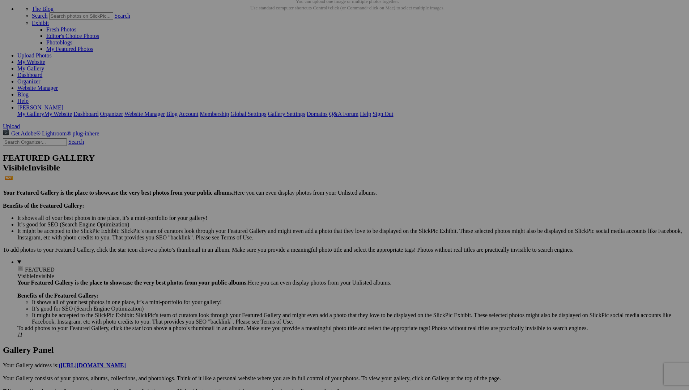
scroll to position [67, 0]
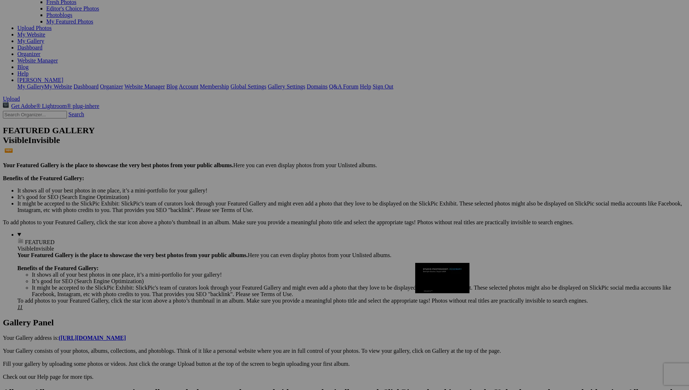
drag, startPoint x: 577, startPoint y: 225, endPoint x: 519, endPoint y: 326, distance: 117.1
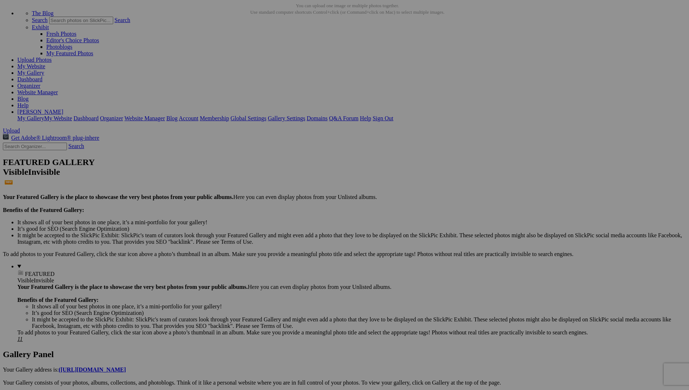
scroll to position [0, 0]
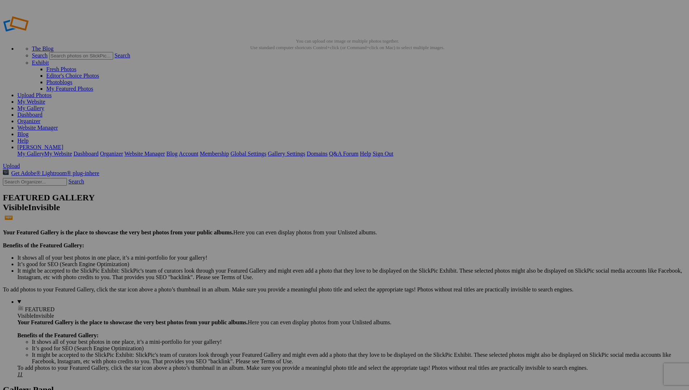
drag, startPoint x: 263, startPoint y: 195, endPoint x: 37, endPoint y: 130, distance: 235.4
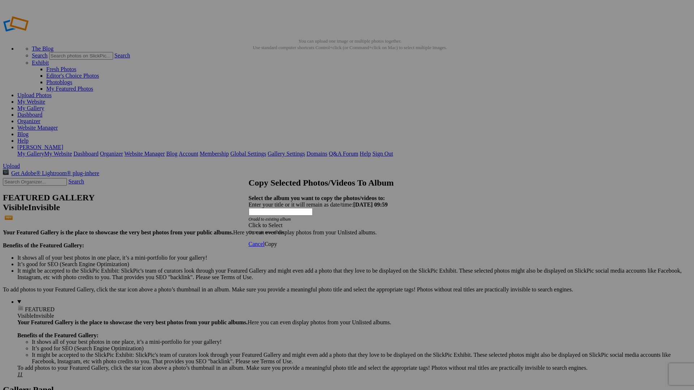
click at [301, 222] on div "Click to Select" at bounding box center [345, 225] width 192 height 7
click at [303, 226] on link "Landscapes" at bounding box center [292, 223] width 27 height 6
click at [319, 233] on link "Monochrome" at bounding box center [309, 236] width 31 height 6
click at [277, 241] on span "Copy" at bounding box center [271, 244] width 13 height 6
click at [272, 222] on span "Ok" at bounding box center [268, 218] width 7 height 6
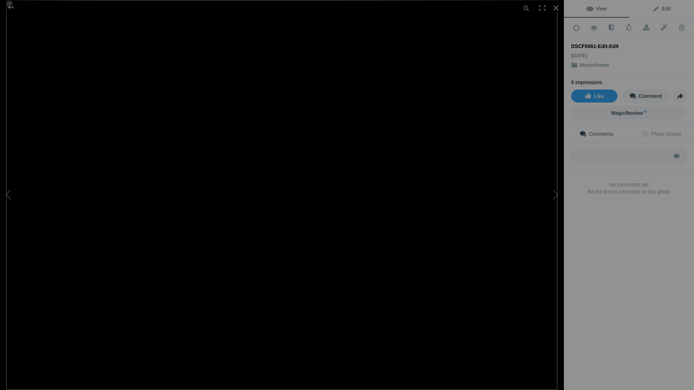
click at [657, 9] on span "Edit" at bounding box center [661, 9] width 18 height 6
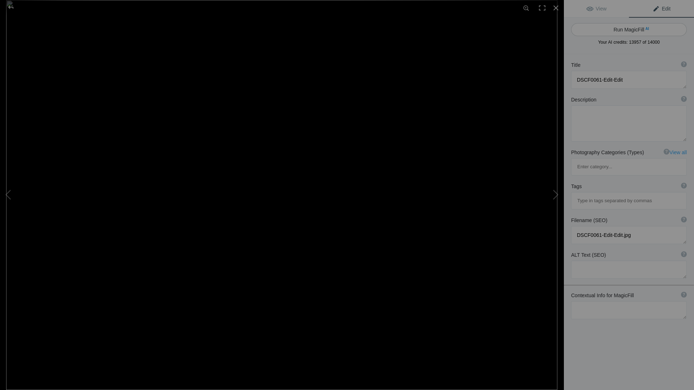
click at [641, 28] on button "Run MagicFill AI" at bounding box center [629, 29] width 116 height 13
type textarea "Abandoned Gas Station in Black and White"
type textarea "This striking black and white photograph captures an abandoned gas station, sho…"
type textarea "abandoned-gas-station-black-and-white.jpg"
type textarea "Black and white photograph of an abandoned gas station with a weathered exterio…"
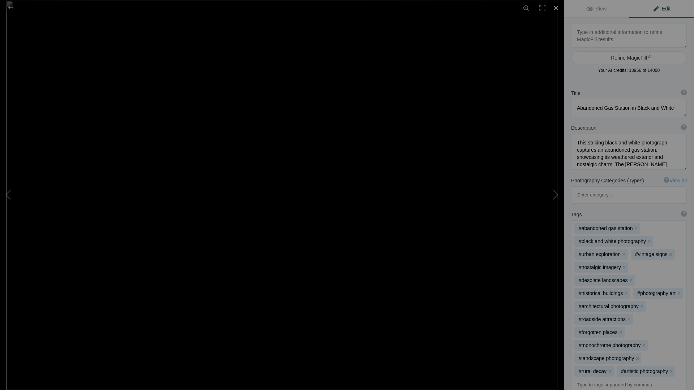
click at [555, 9] on div at bounding box center [556, 8] width 16 height 16
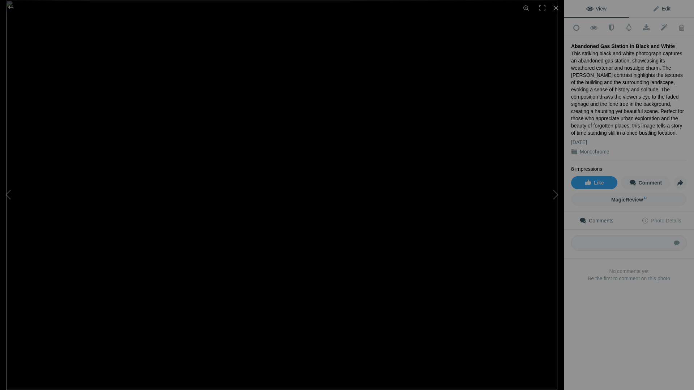
click at [659, 8] on span "Edit" at bounding box center [661, 9] width 18 height 6
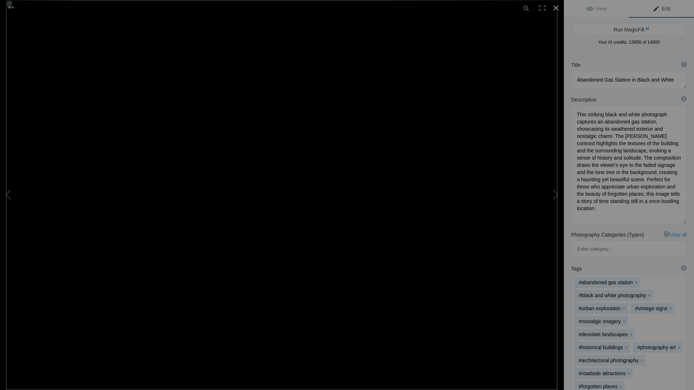
click at [557, 9] on div at bounding box center [556, 8] width 16 height 16
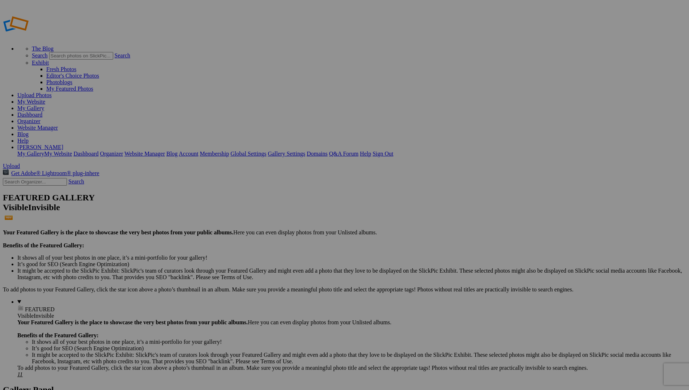
type input "Monochrome"
click at [300, 205] on input "text" at bounding box center [288, 209] width 79 height 8
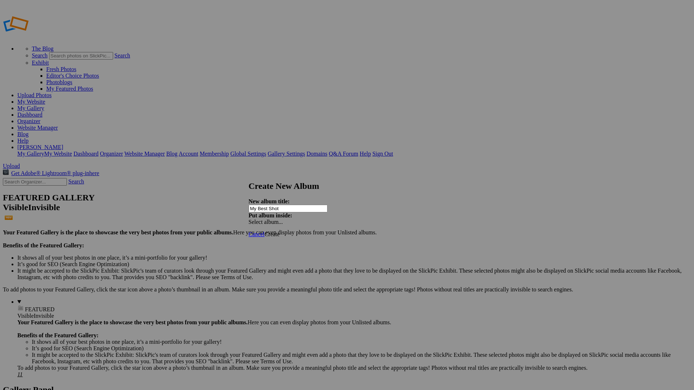
type input "My Best Shot"
click at [280, 231] on span "Create" at bounding box center [272, 234] width 15 height 6
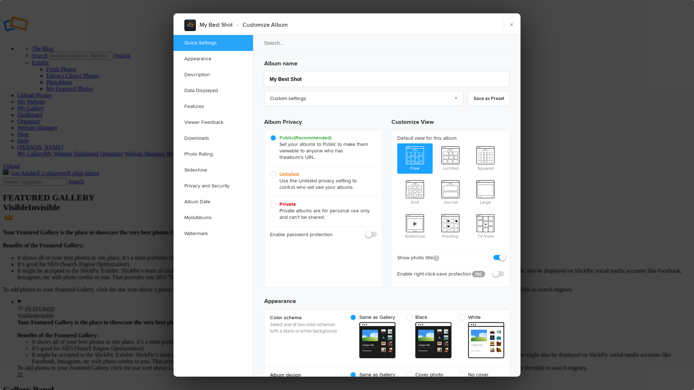
click at [293, 172] on b "Unlisted" at bounding box center [289, 174] width 20 height 6
click at [270, 171] on input "Unlisted Use the Unlisted privacy setting to control who will see your albums." at bounding box center [270, 171] width 0 height 0
radio input "true"
click at [511, 21] on link "×" at bounding box center [511, 24] width 18 height 22
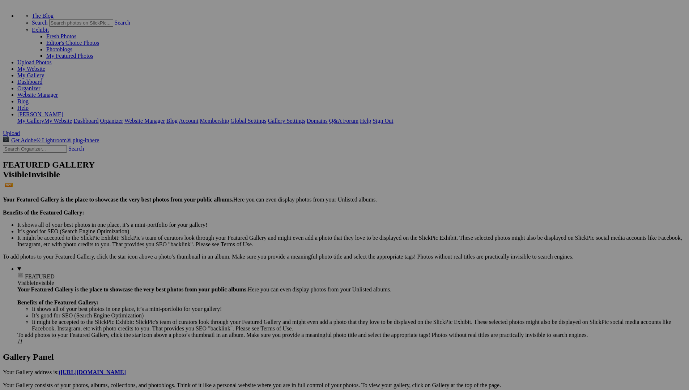
scroll to position [34, 0]
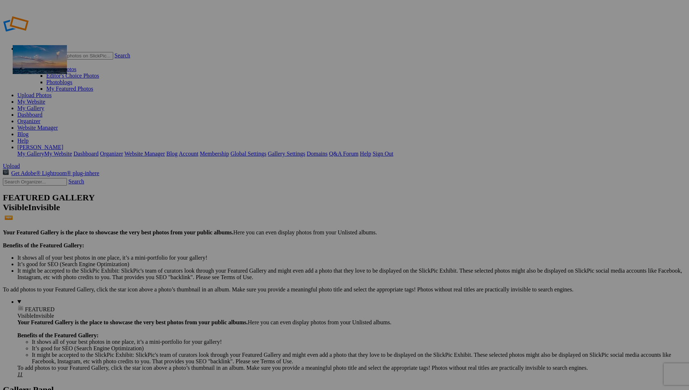
drag, startPoint x: 331, startPoint y: 109, endPoint x: 117, endPoint y: 97, distance: 215.0
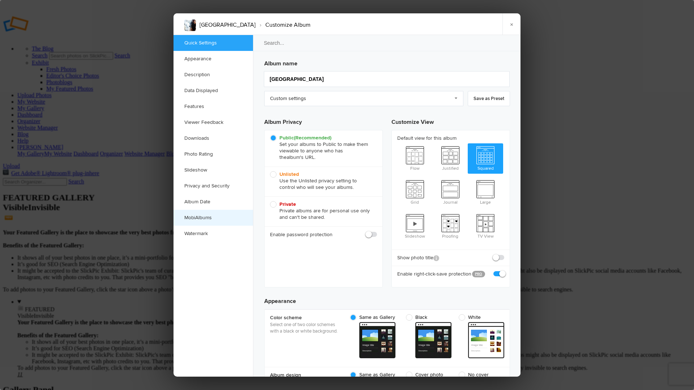
checkbox input "true"
click at [206, 215] on link "MobiAlbums" at bounding box center [214, 218] width 80 height 16
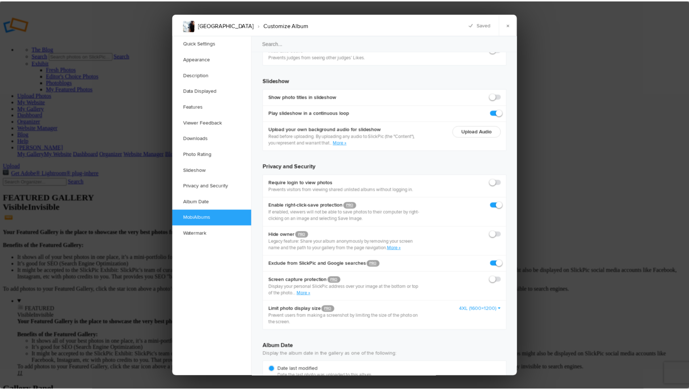
scroll to position [1612, 0]
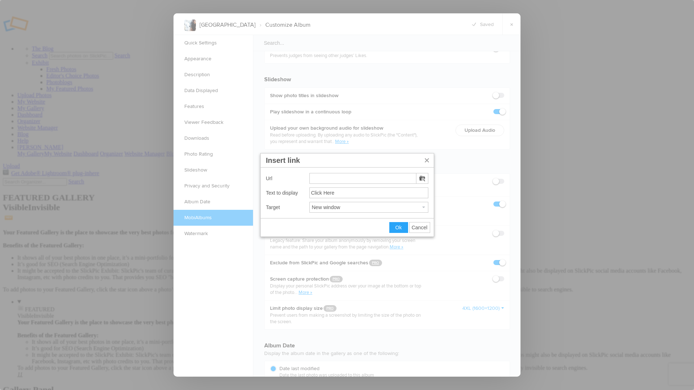
click at [422, 229] on span "Cancel" at bounding box center [420, 228] width 16 height 6
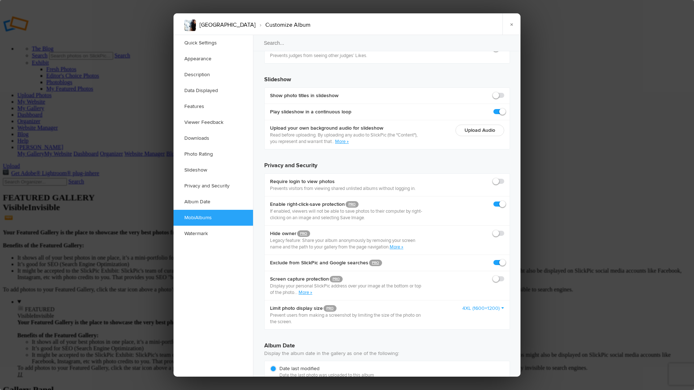
click at [511, 21] on link "×" at bounding box center [511, 24] width 18 height 22
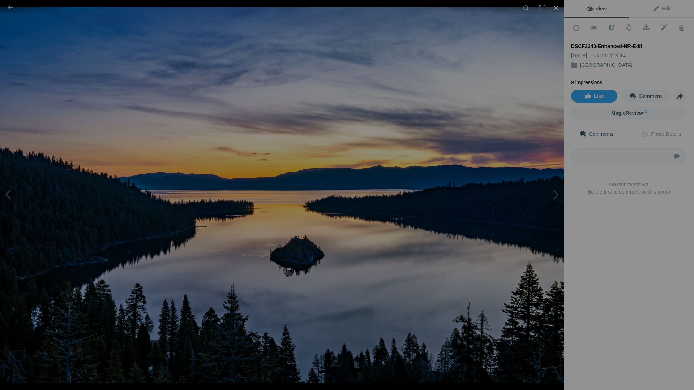
click at [557, 7] on div at bounding box center [556, 8] width 16 height 16
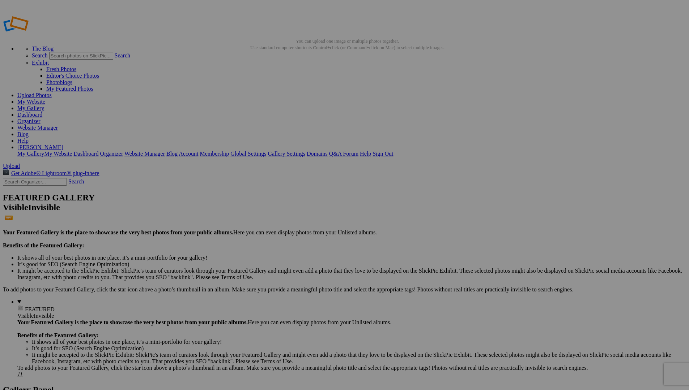
click at [296, 246] on span "Yes" at bounding box center [292, 249] width 8 height 6
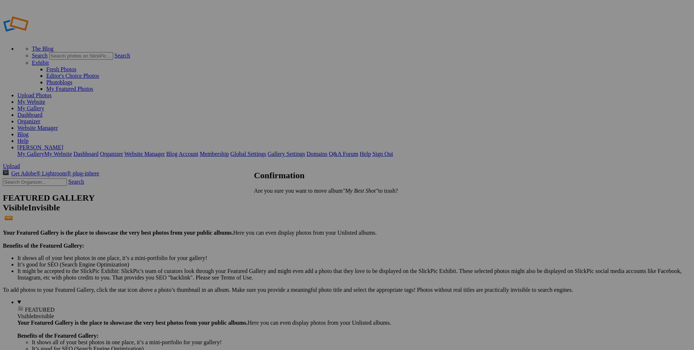
click at [278, 202] on span "Yes" at bounding box center [274, 203] width 8 height 6
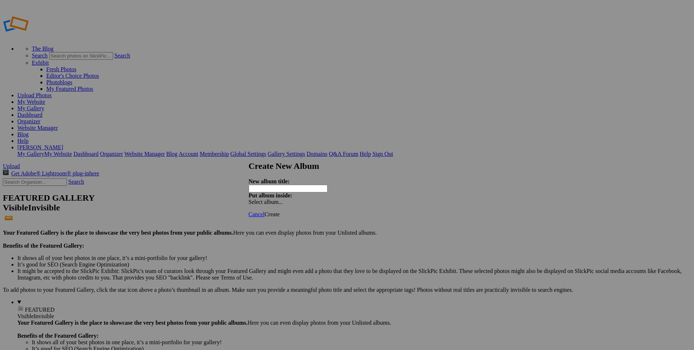
click at [313, 185] on input "text" at bounding box center [288, 189] width 79 height 8
type input "Travel"
click at [280, 211] on span "Create" at bounding box center [272, 214] width 15 height 6
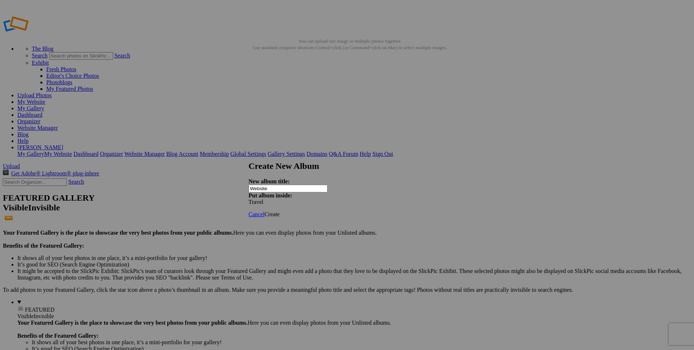
type input "Website"
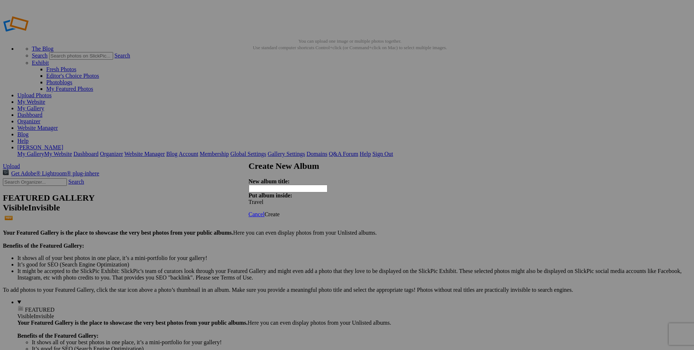
click at [302, 185] on input "text" at bounding box center [288, 189] width 79 height 8
type input "Europe"
click at [280, 211] on span "Create" at bounding box center [272, 214] width 15 height 6
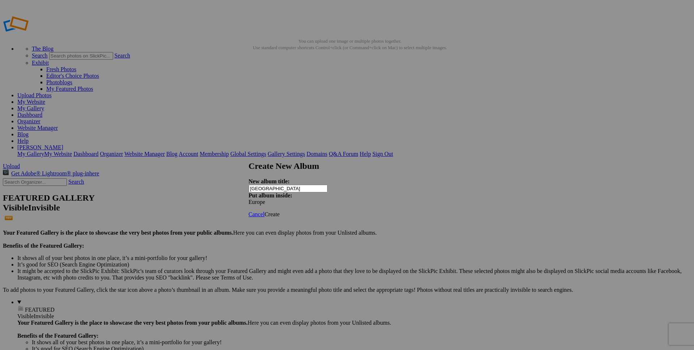
type input "[GEOGRAPHIC_DATA]"
click at [280, 211] on span "Create" at bounding box center [272, 214] width 15 height 6
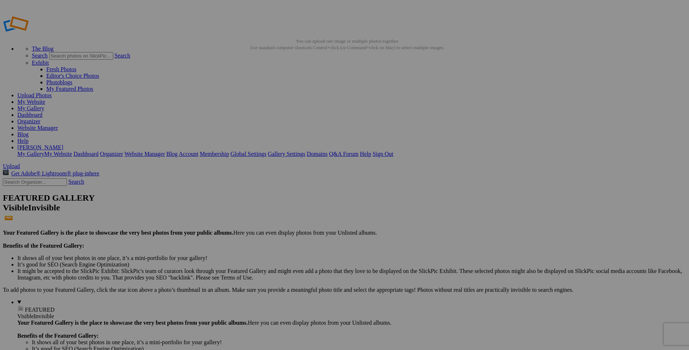
click at [44, 105] on link "My Gallery" at bounding box center [30, 108] width 27 height 6
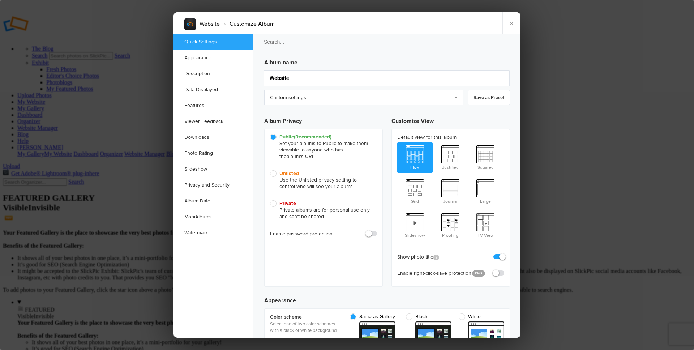
click at [293, 173] on b "Unlisted" at bounding box center [289, 173] width 20 height 6
click at [270, 170] on input "Unlisted Use the Unlisted privacy setting to control who will see your albums." at bounding box center [270, 170] width 0 height 0
radio input "true"
click at [513, 22] on link "×" at bounding box center [511, 23] width 18 height 22
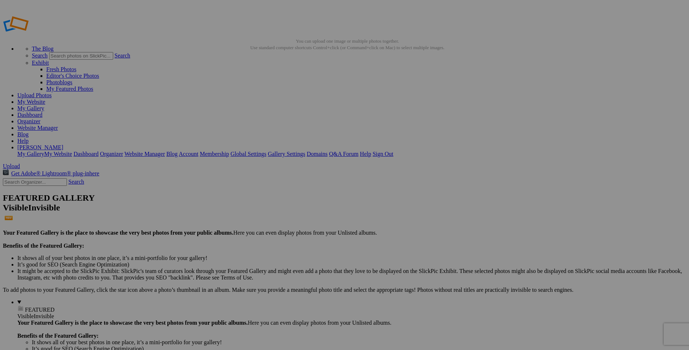
drag, startPoint x: 222, startPoint y: 110, endPoint x: 55, endPoint y: 64, distance: 172.7
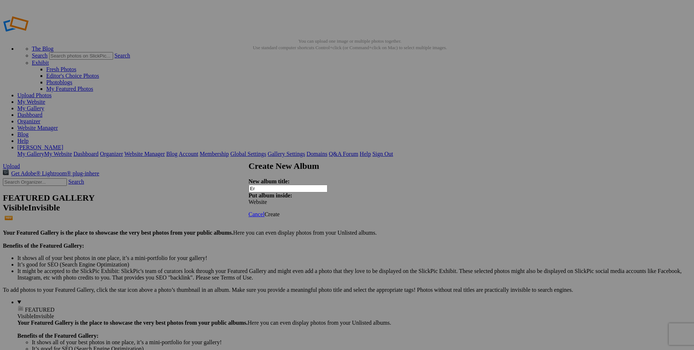
type input "E"
type input "Travel"
click at [280, 211] on span "Create" at bounding box center [272, 214] width 15 height 6
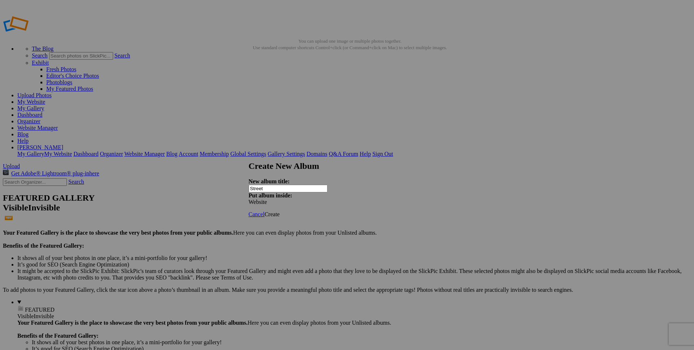
type input "Street"
click at [280, 211] on span "Create" at bounding box center [272, 214] width 15 height 6
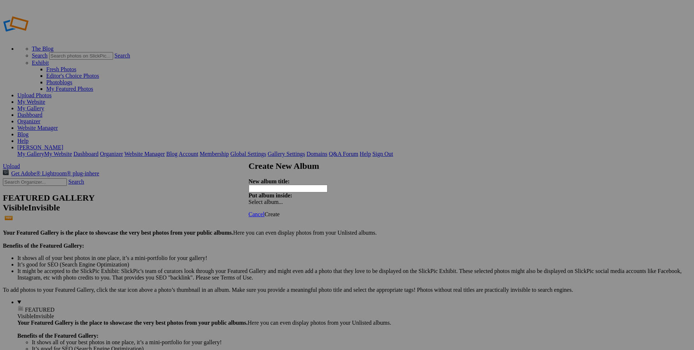
click at [299, 185] on input "text" at bounding box center [288, 189] width 79 height 8
type input "ICM"
click at [280, 211] on span "Create" at bounding box center [272, 214] width 15 height 6
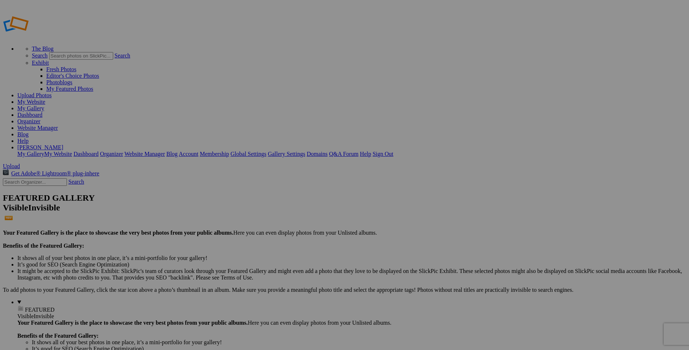
type input "ICM"
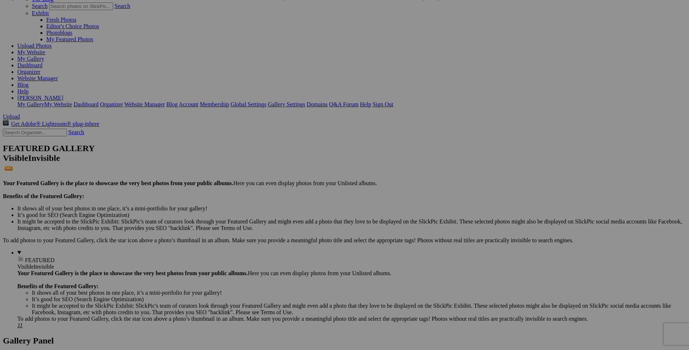
scroll to position [52, 0]
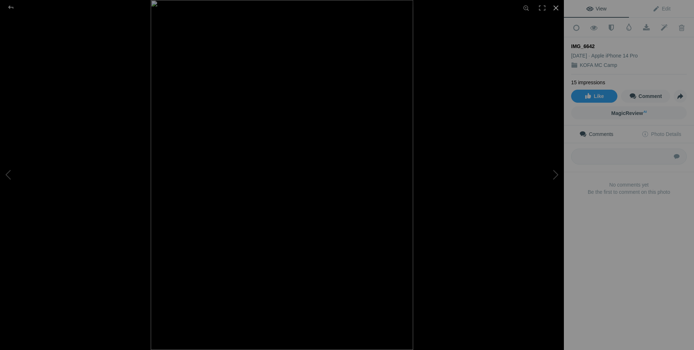
click at [556, 9] on div at bounding box center [556, 8] width 16 height 16
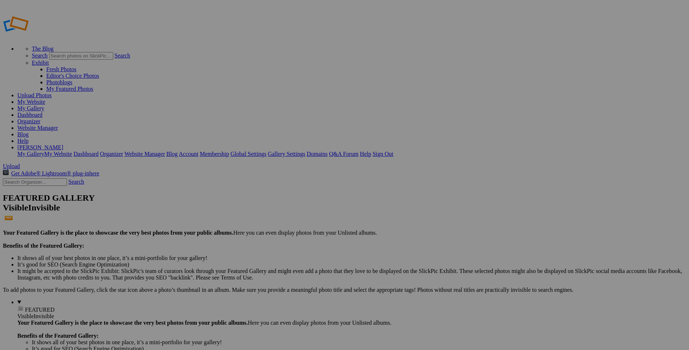
drag, startPoint x: 329, startPoint y: 289, endPoint x: 34, endPoint y: 95, distance: 352.6
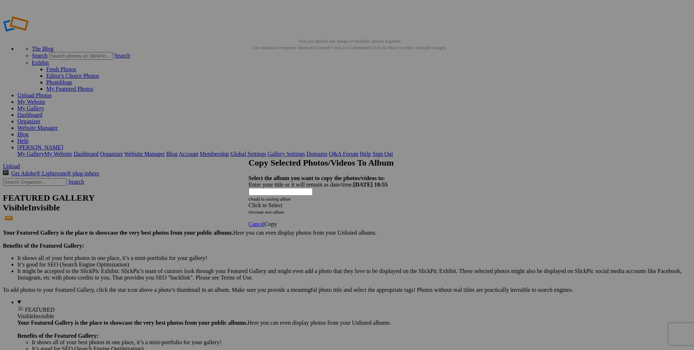
click at [283, 202] on span "Click to Select" at bounding box center [266, 205] width 34 height 6
click at [284, 206] on span "Website" at bounding box center [288, 203] width 18 height 6
click at [294, 213] on link "Street" at bounding box center [300, 216] width 13 height 6
click at [277, 221] on span "Copy" at bounding box center [271, 224] width 13 height 6
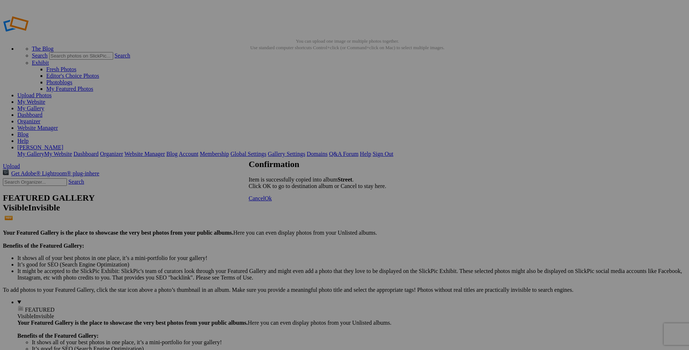
click at [272, 201] on span "Ok" at bounding box center [268, 198] width 7 height 6
click at [58, 125] on link "Website Manager" at bounding box center [37, 128] width 40 height 6
